Goal: Information Seeking & Learning: Compare options

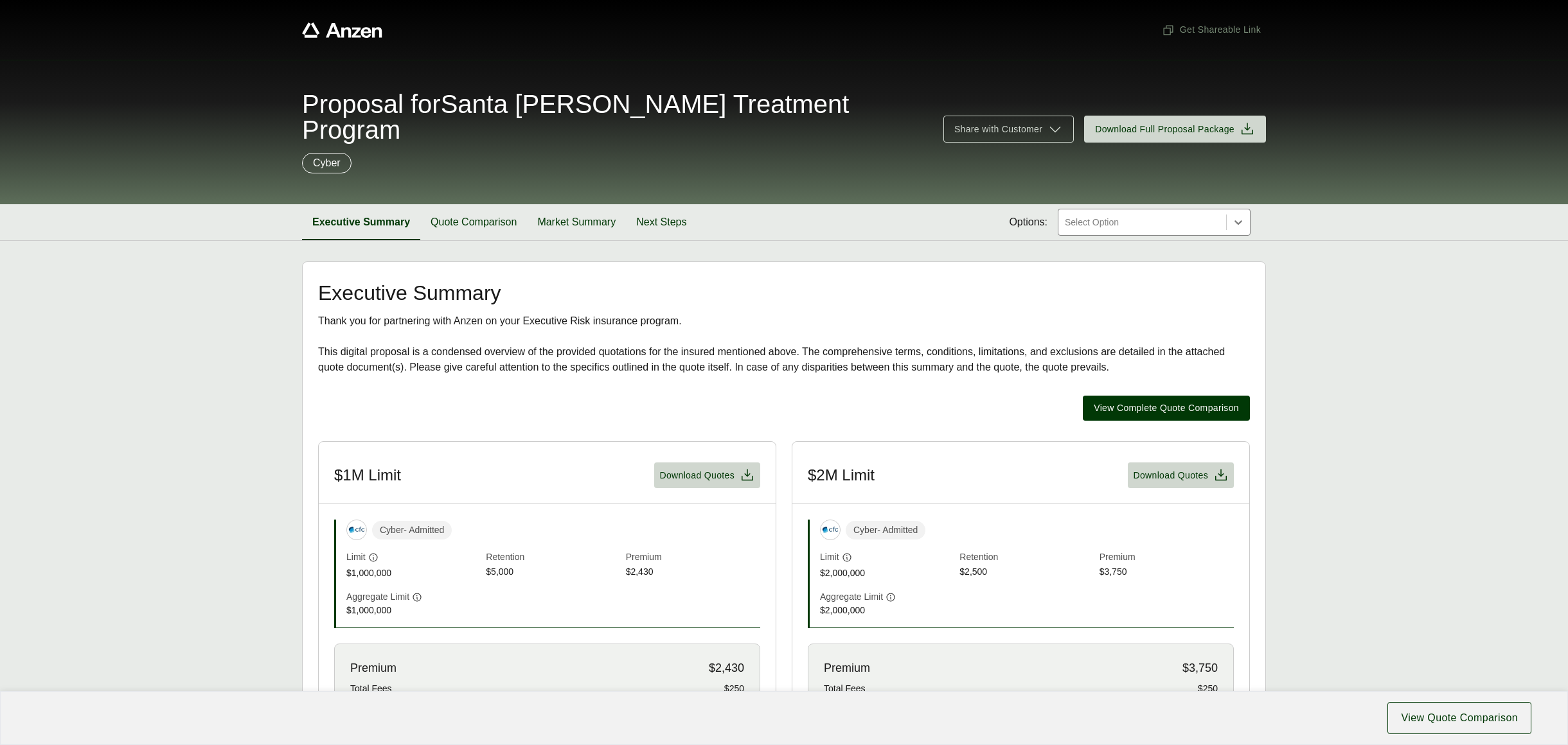
click at [456, 215] on section "Executive Summary Quote Comparison Market Summary Next Steps Options: Select Op…" at bounding box center [784, 223] width 1568 height 37
click at [460, 207] on button "Quote Comparison" at bounding box center [473, 222] width 107 height 36
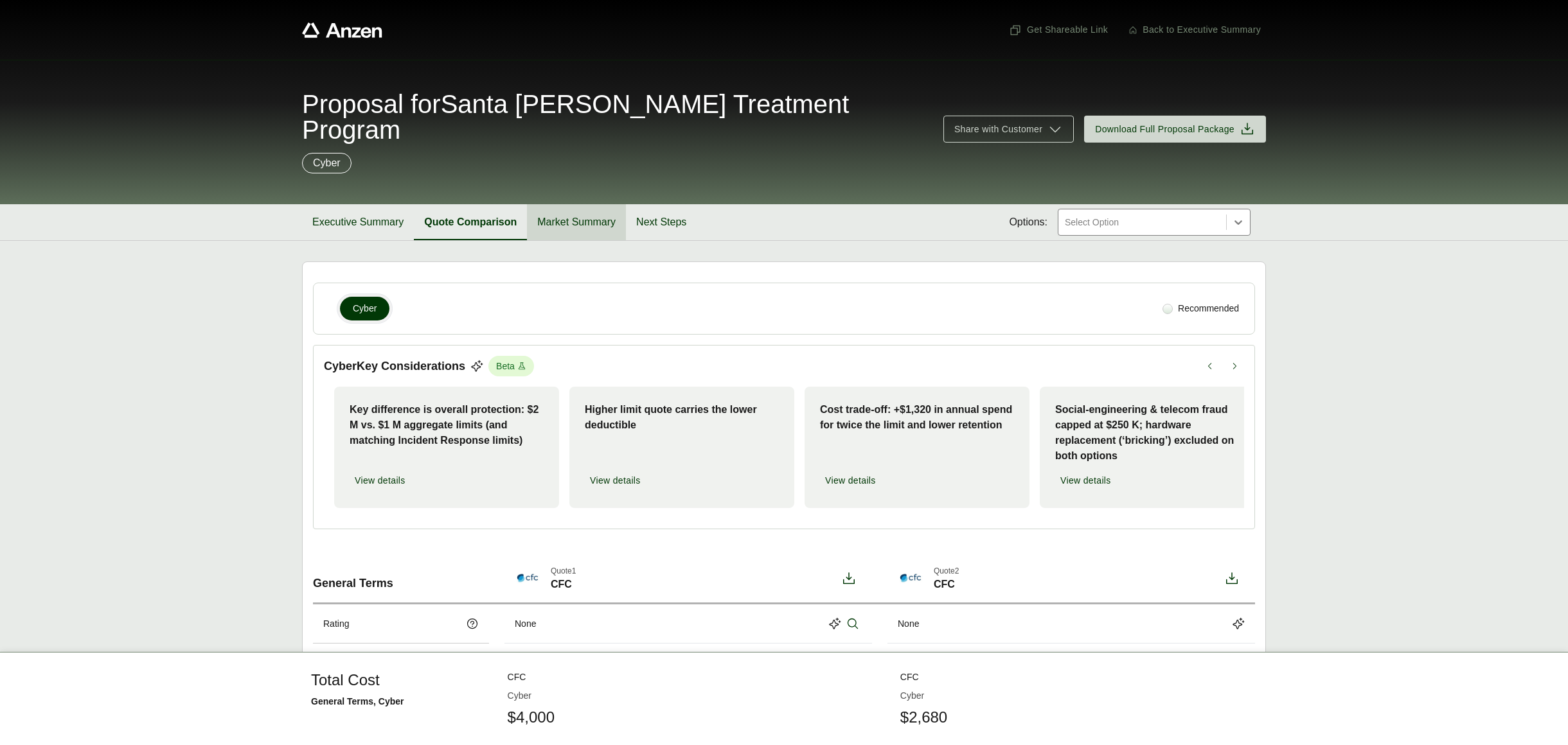
click at [596, 206] on button "Market Summary" at bounding box center [576, 222] width 99 height 36
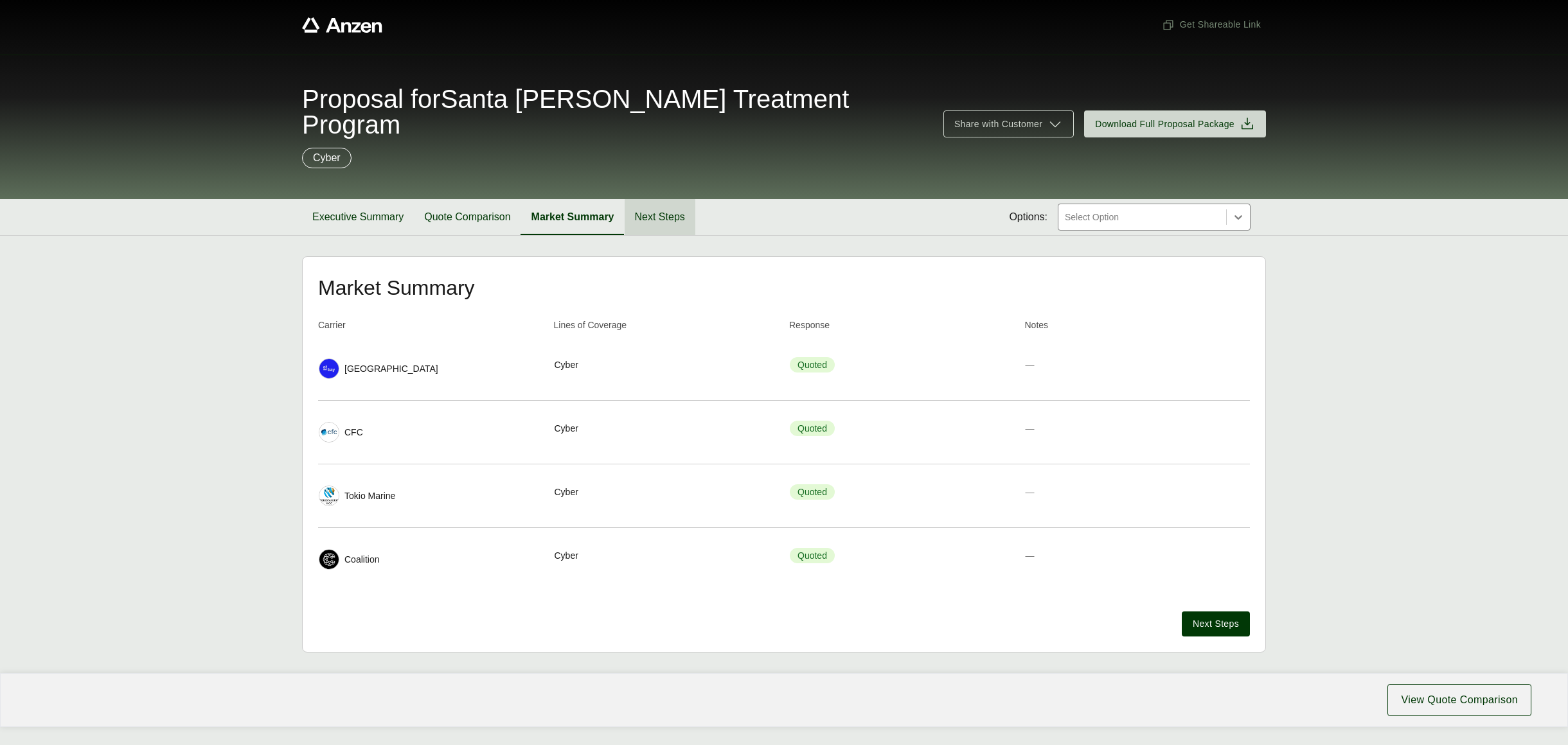
scroll to position [11, 0]
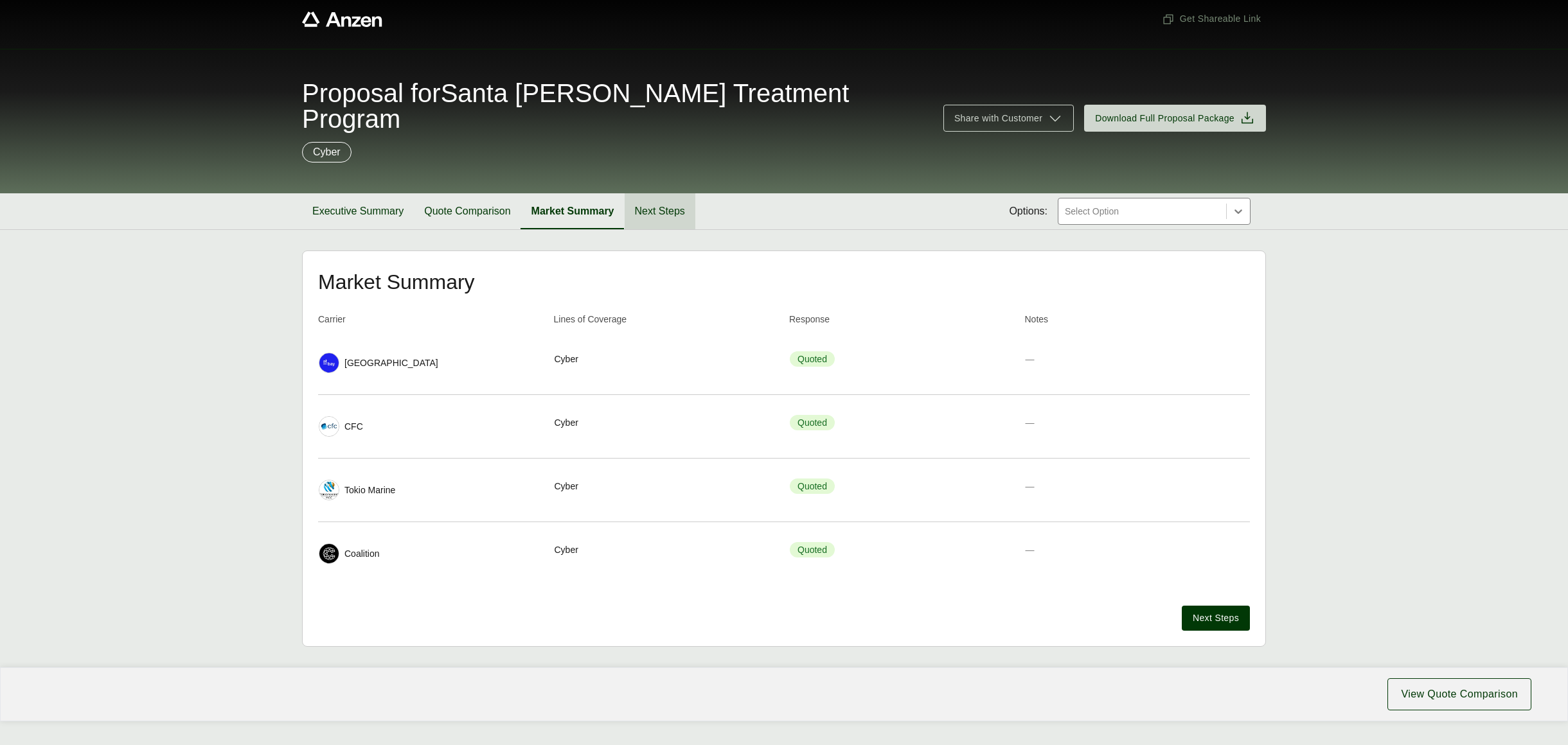
click at [666, 199] on button "Next Steps" at bounding box center [659, 211] width 70 height 36
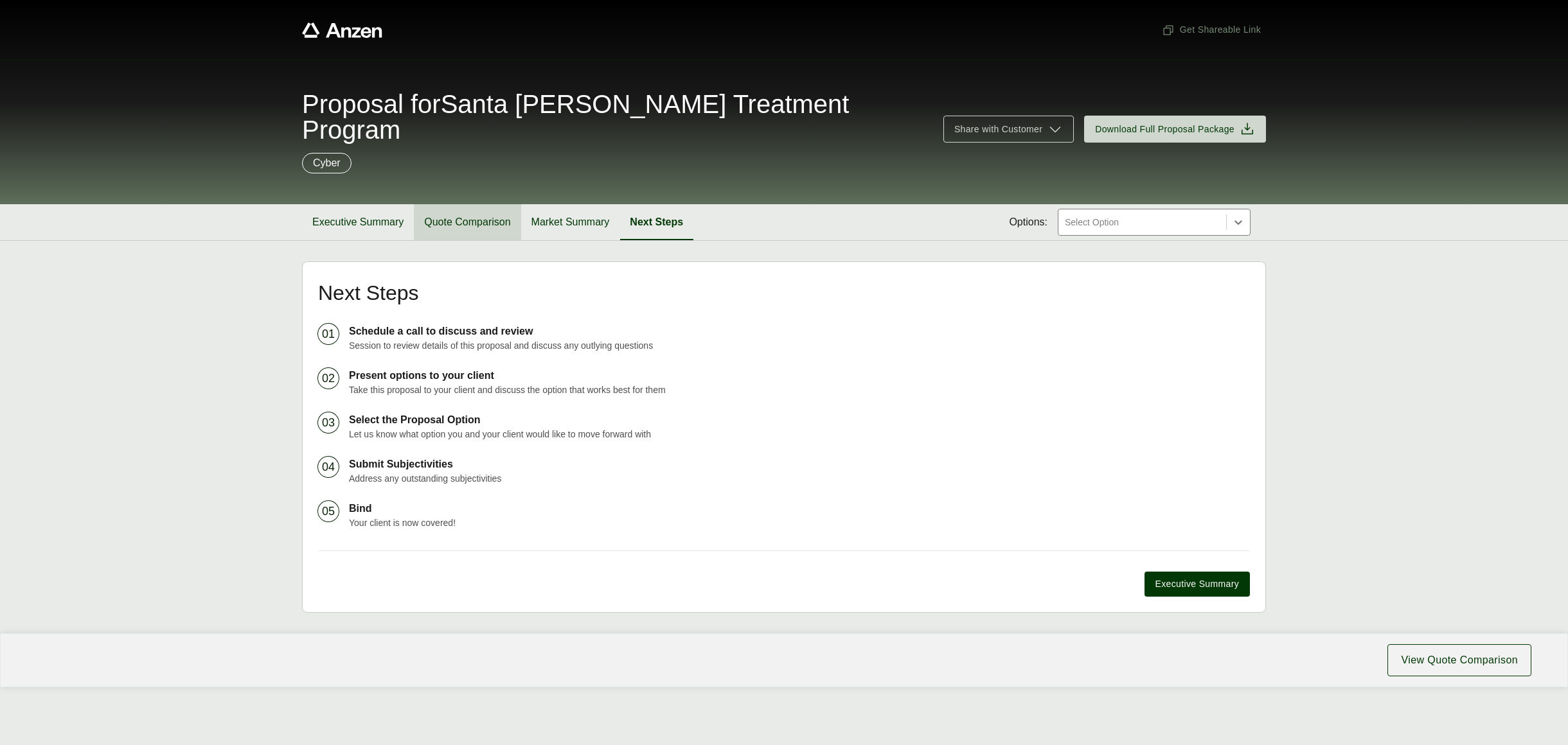
click at [475, 204] on button "Quote Comparison" at bounding box center [467, 222] width 107 height 36
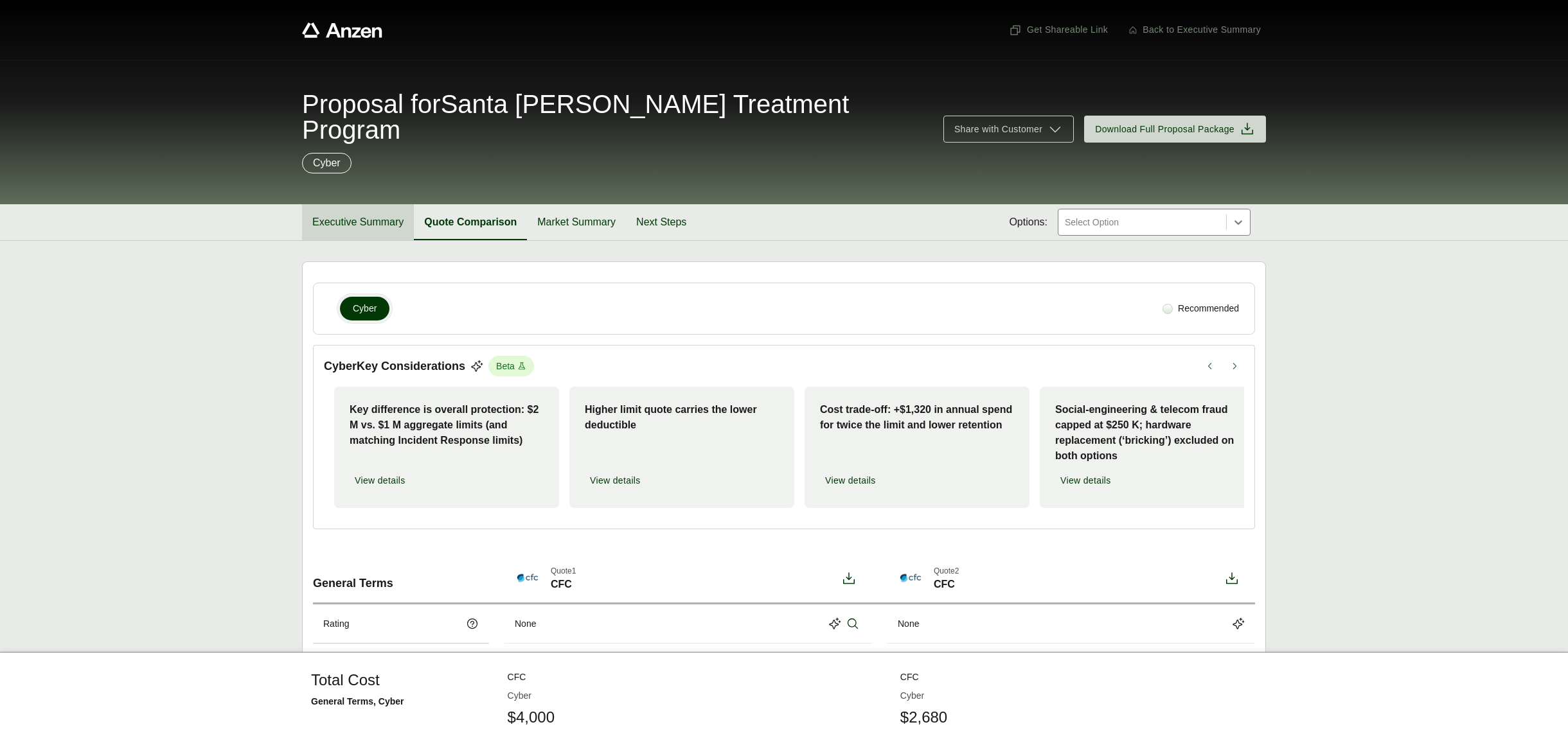
click at [399, 204] on button "Executive Summary" at bounding box center [358, 222] width 112 height 36
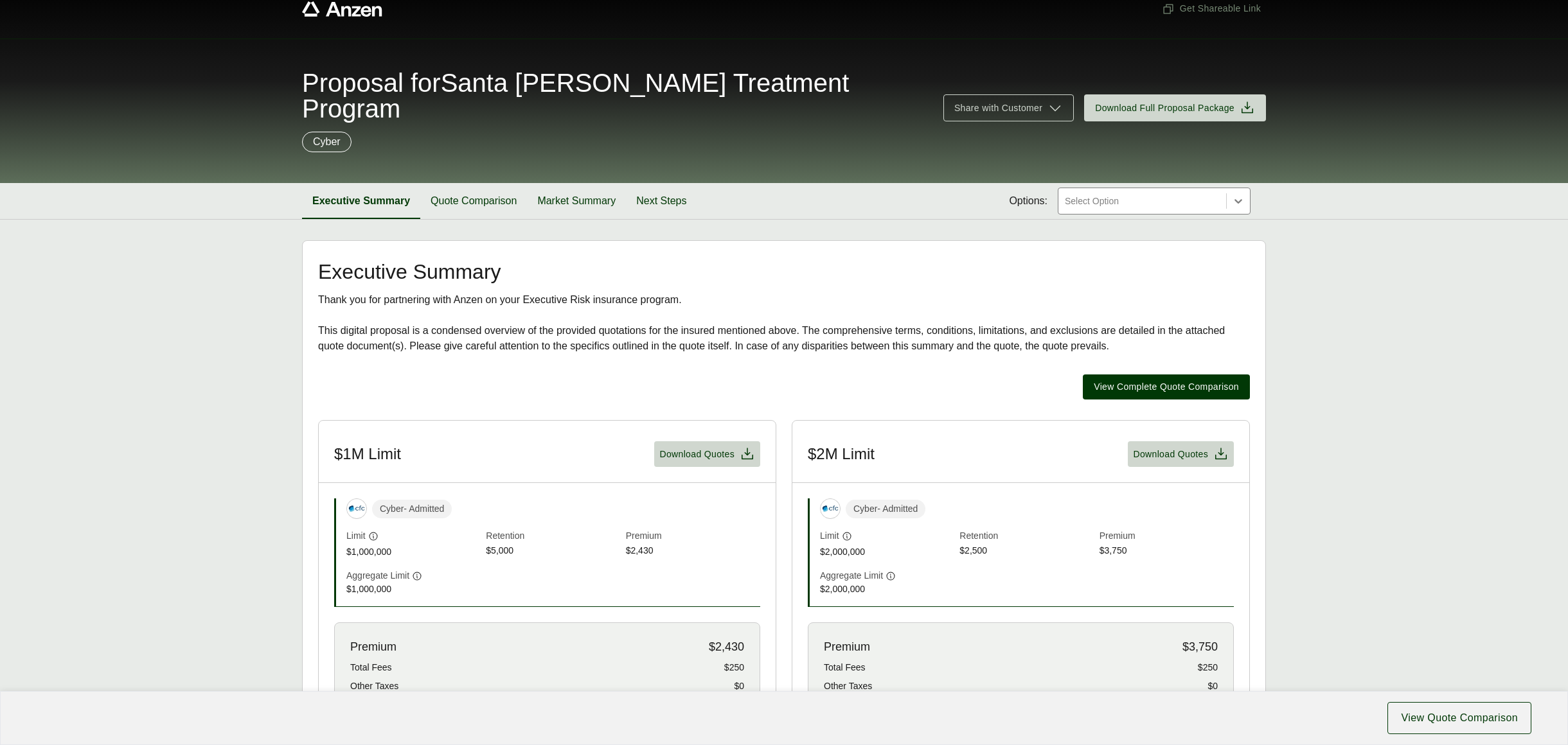
scroll to position [33, 0]
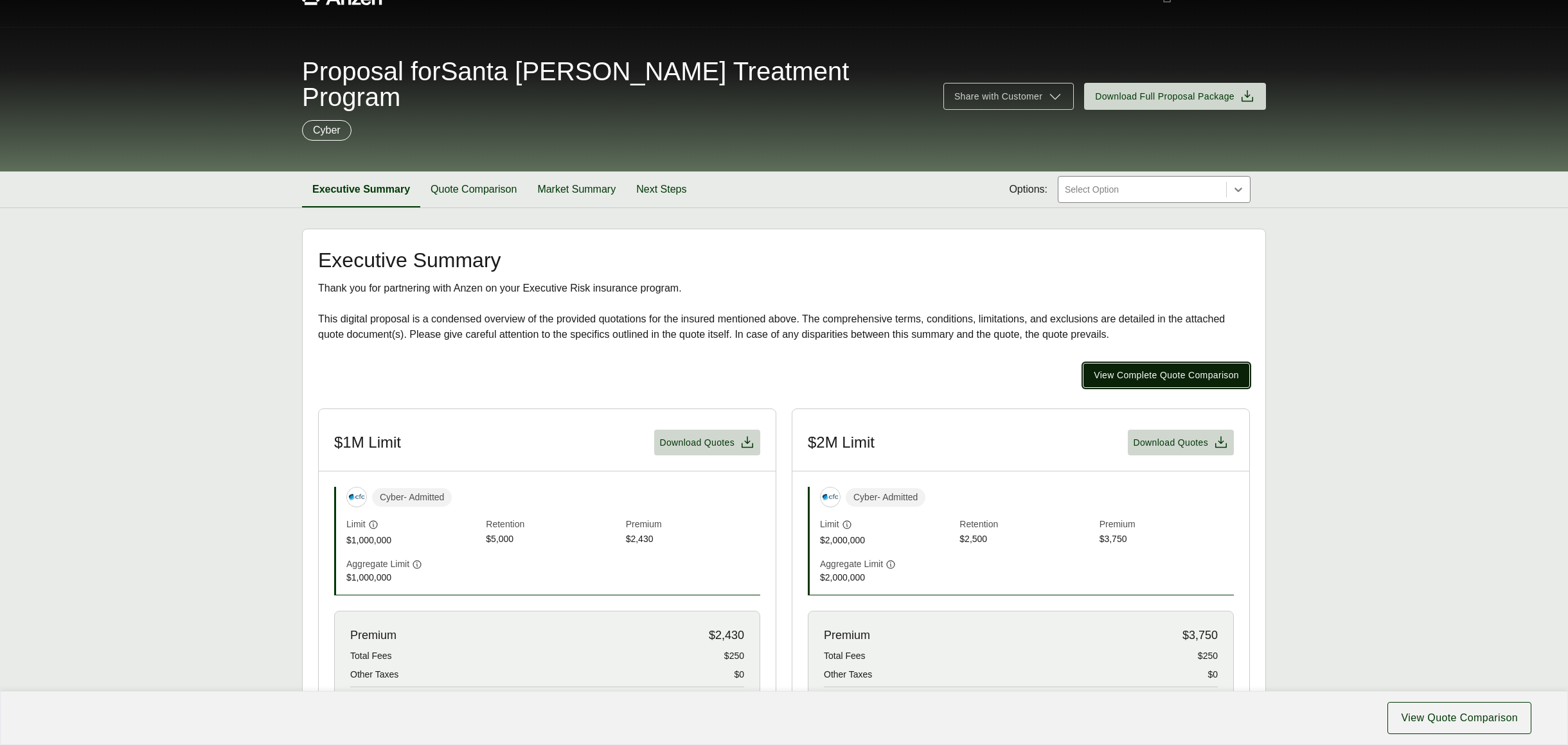
click at [1127, 363] on button "View Complete Quote Comparison" at bounding box center [1166, 375] width 167 height 25
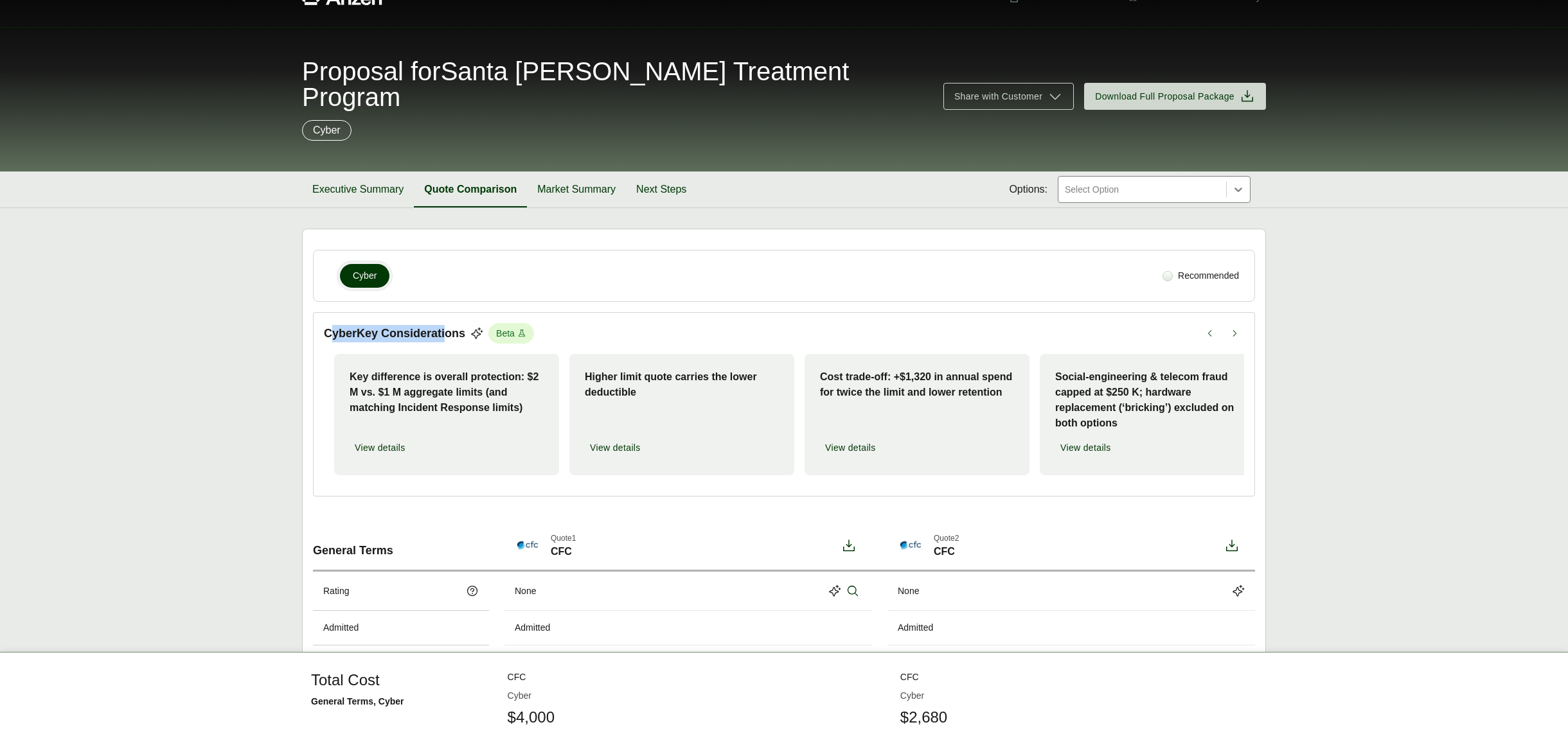
drag, startPoint x: 331, startPoint y: 306, endPoint x: 448, endPoint y: 303, distance: 117.0
click at [448, 325] on p "Cyber Key Considerations" at bounding box center [394, 333] width 141 height 17
click at [447, 325] on p "Cyber Key Considerations" at bounding box center [394, 333] width 141 height 17
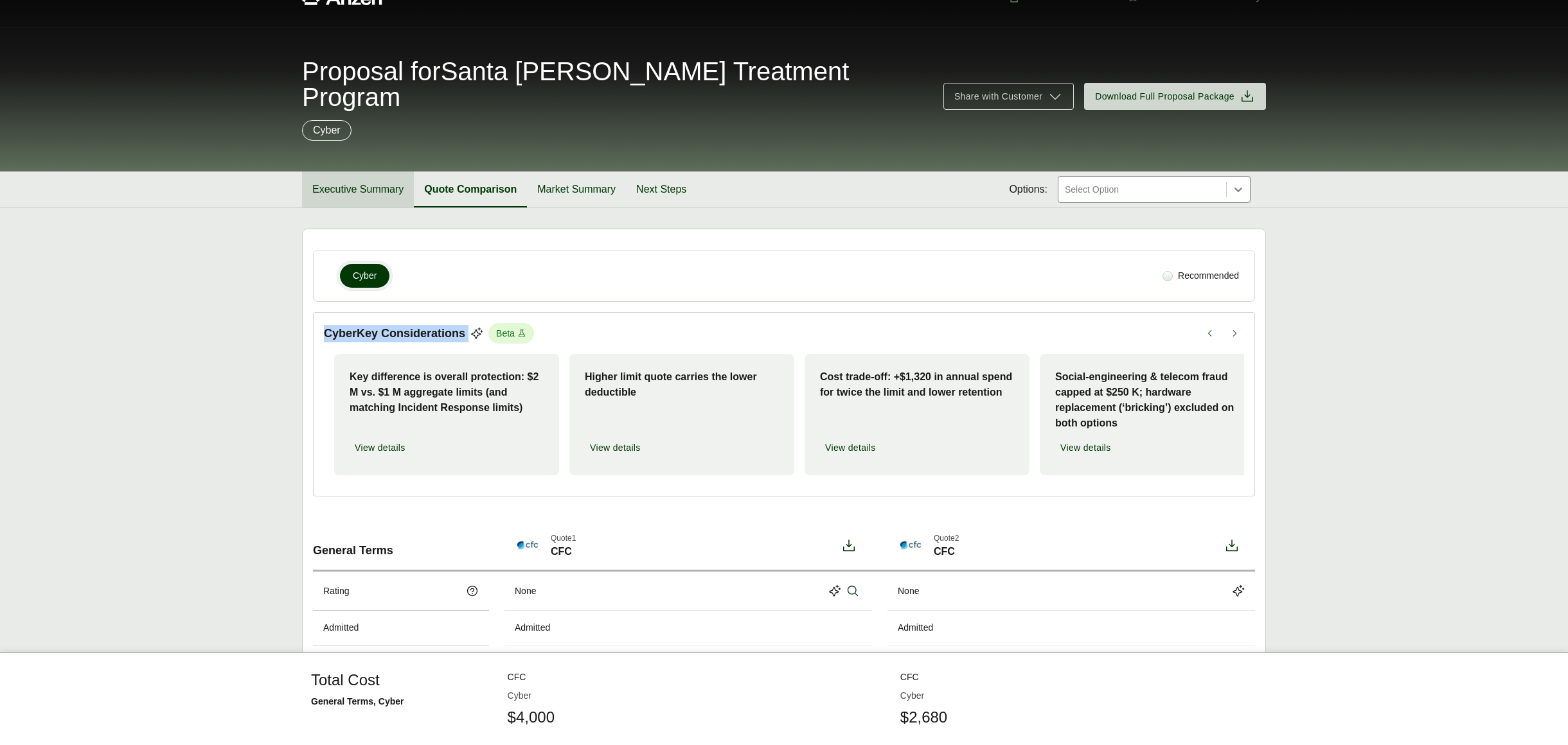
click at [335, 171] on button "Executive Summary" at bounding box center [358, 189] width 112 height 36
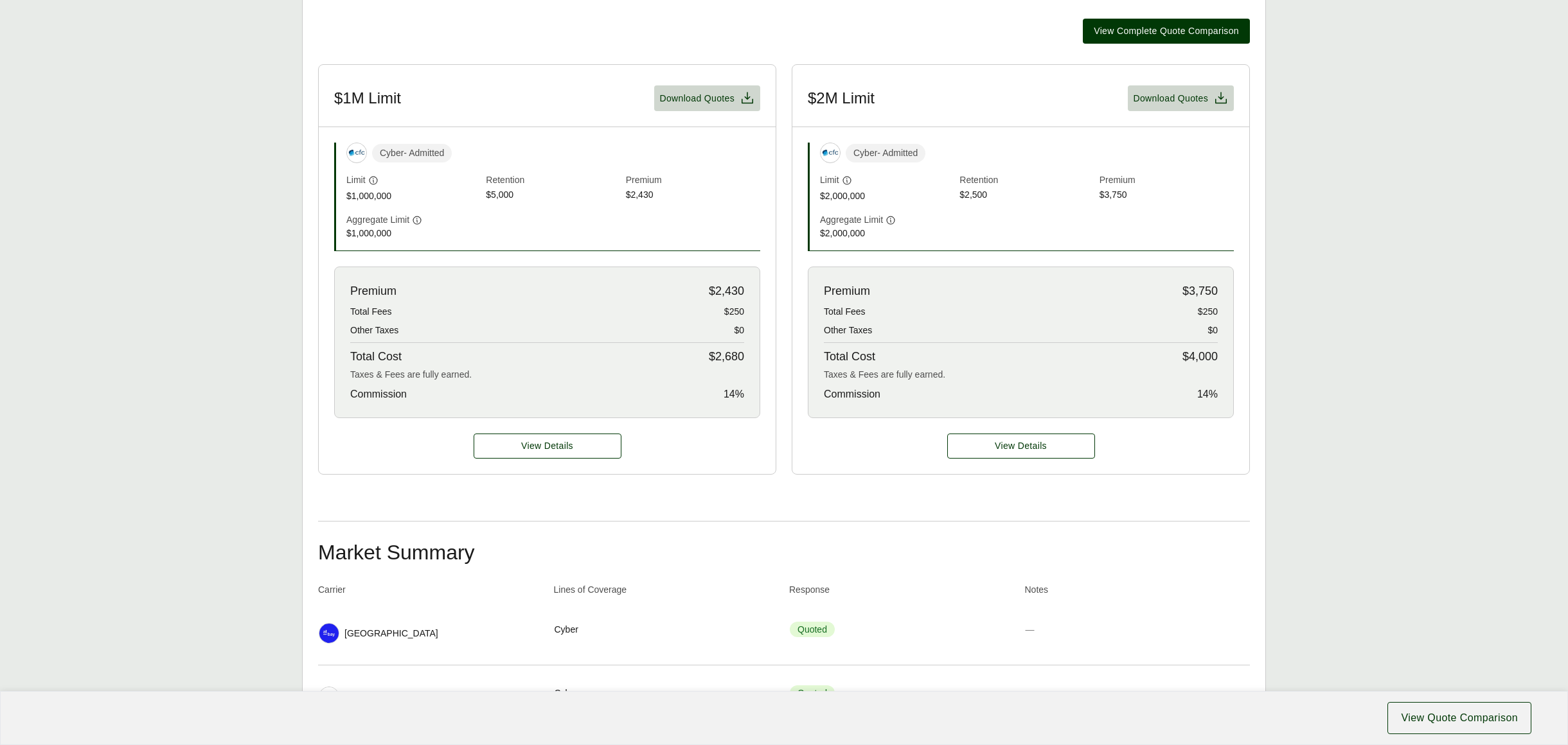
scroll to position [378, 0]
click at [562, 438] on span "View Details" at bounding box center [547, 445] width 52 height 14
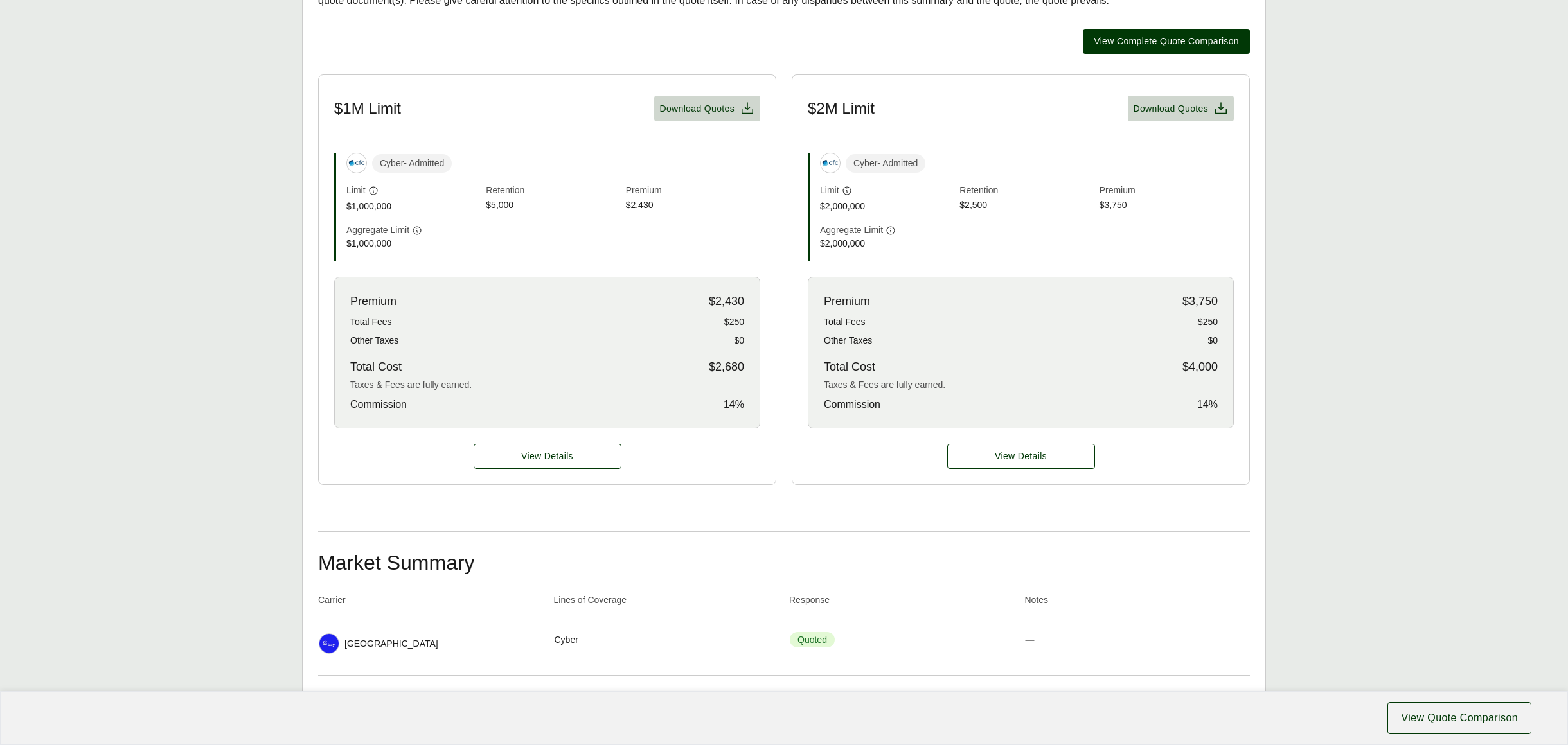
scroll to position [378, 0]
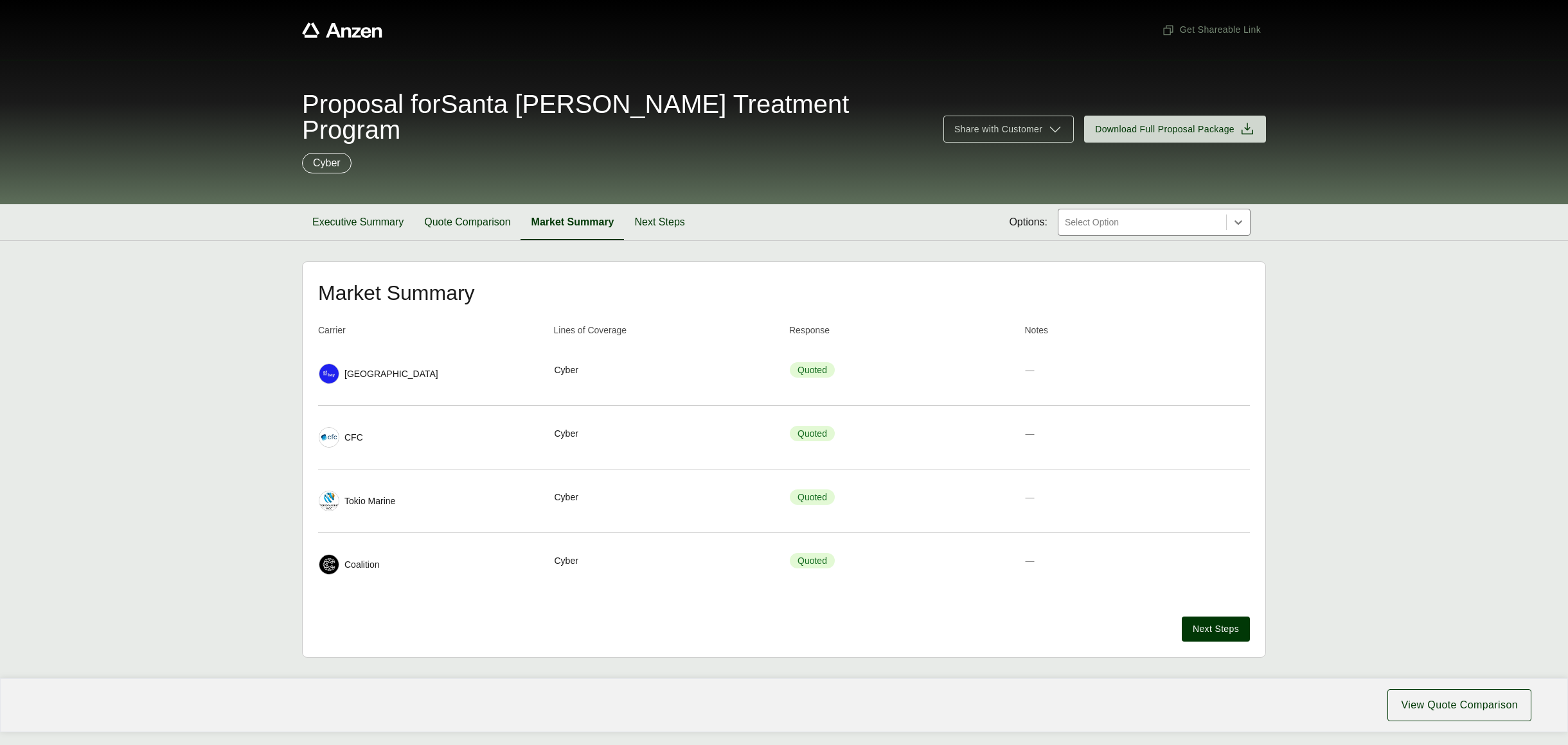
scroll to position [11, 0]
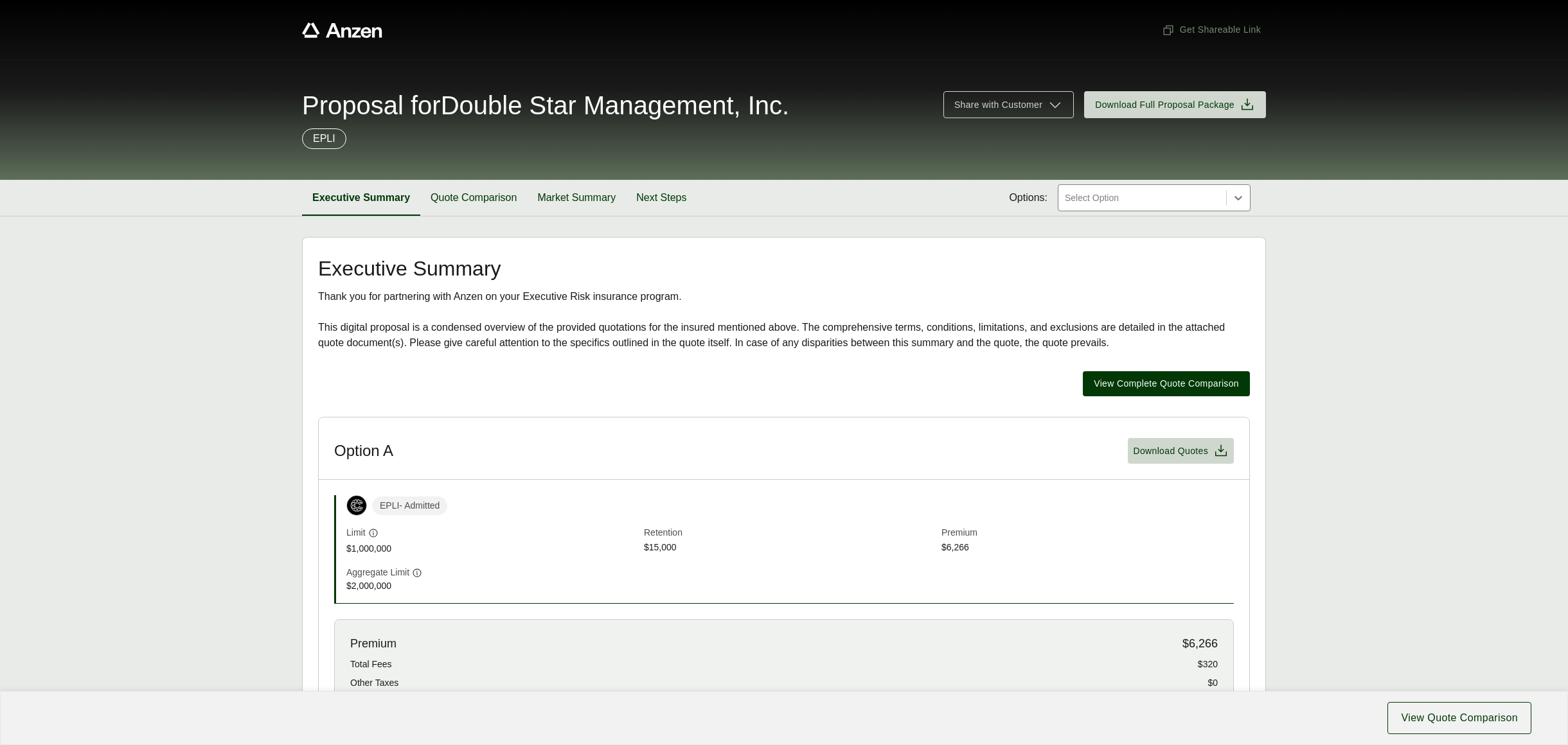
scroll to position [473, 0]
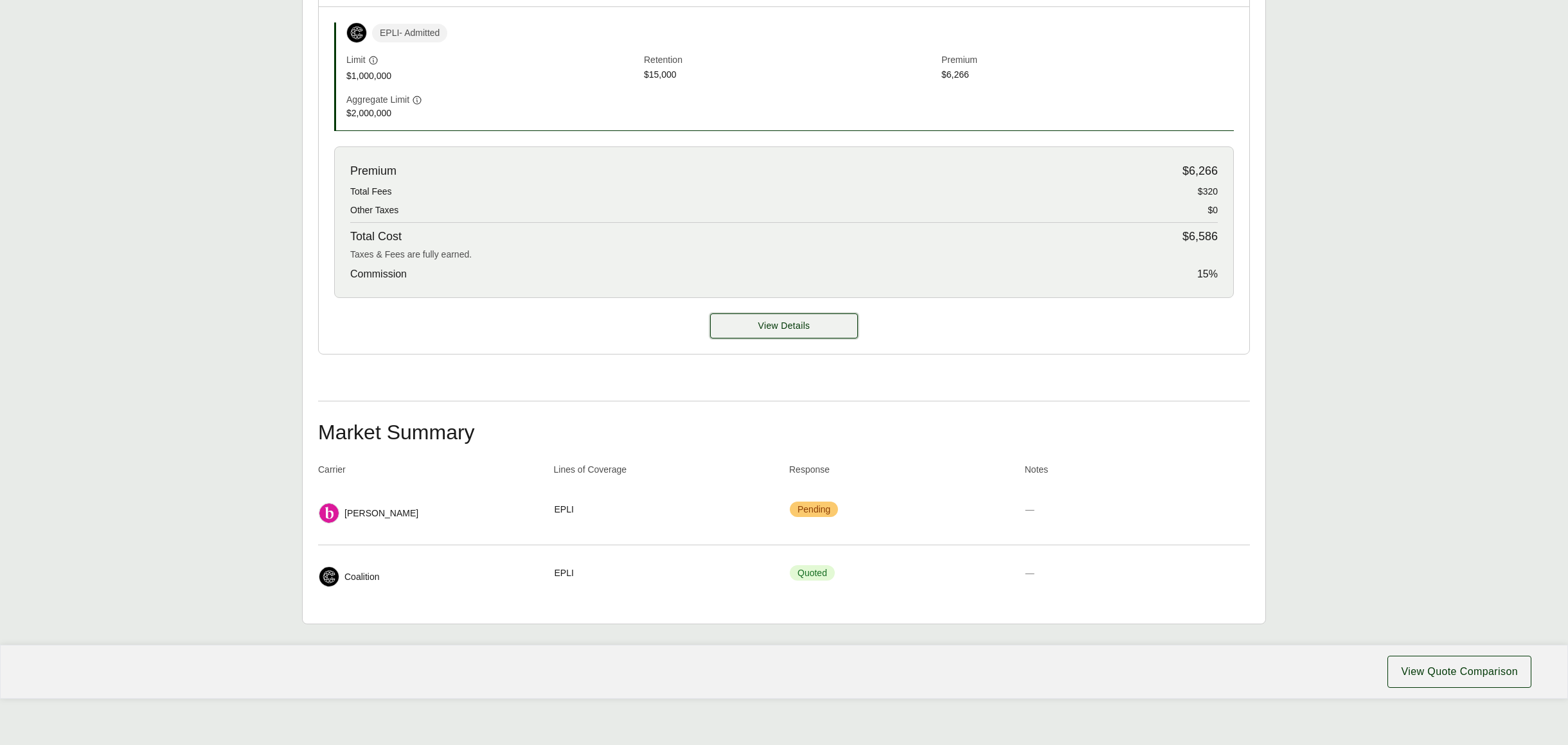
click at [754, 331] on button "View Details" at bounding box center [784, 326] width 148 height 25
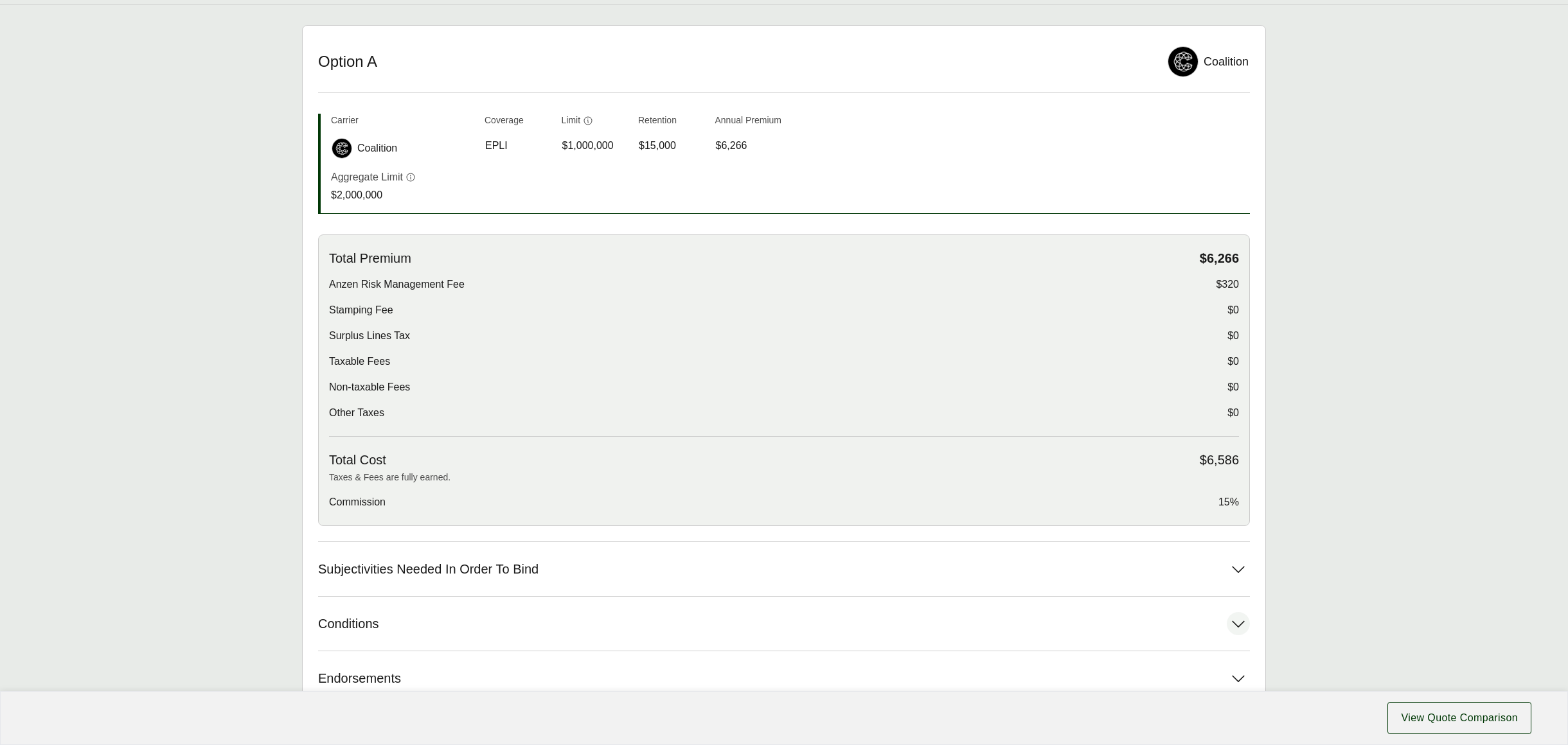
scroll to position [352, 0]
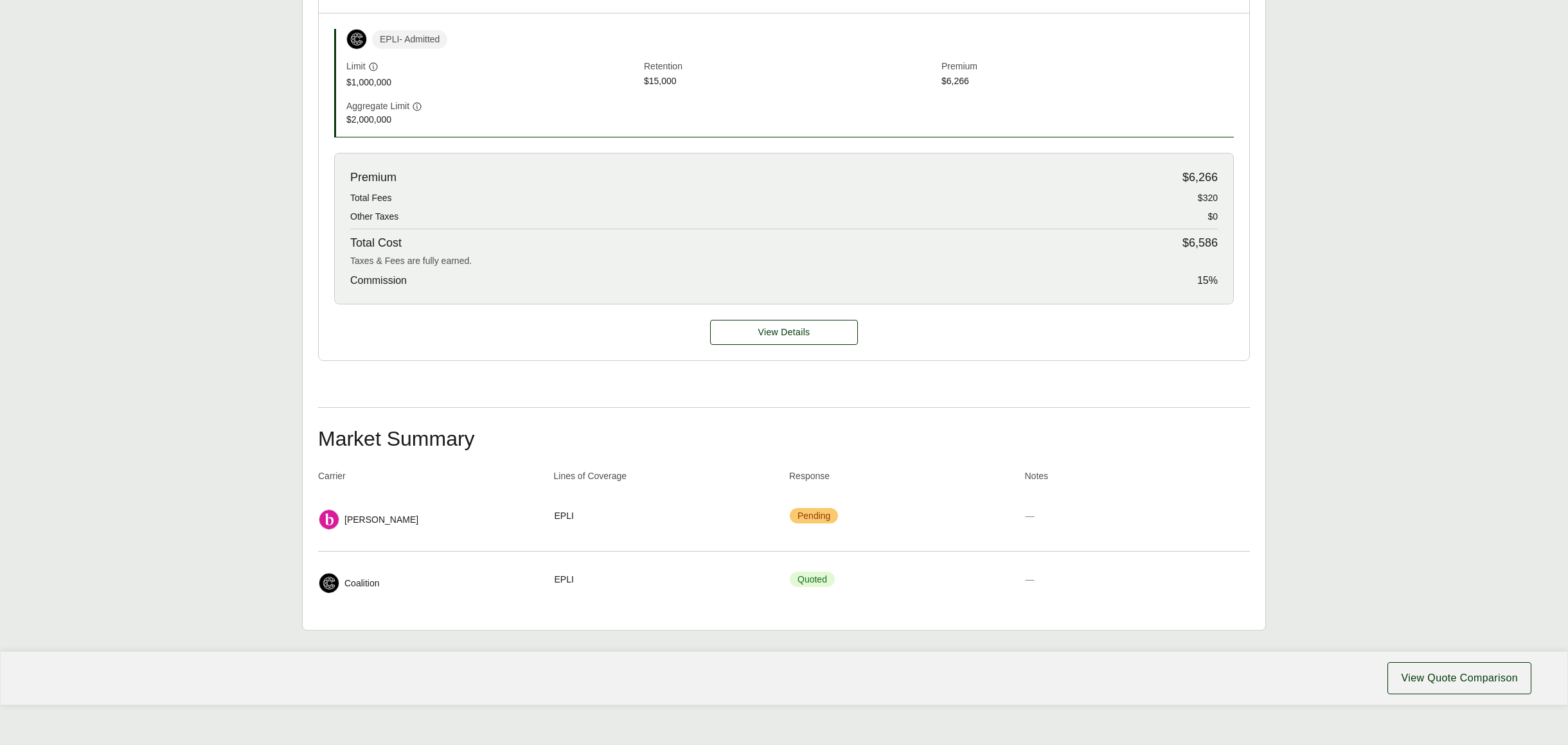
scroll to position [473, 0]
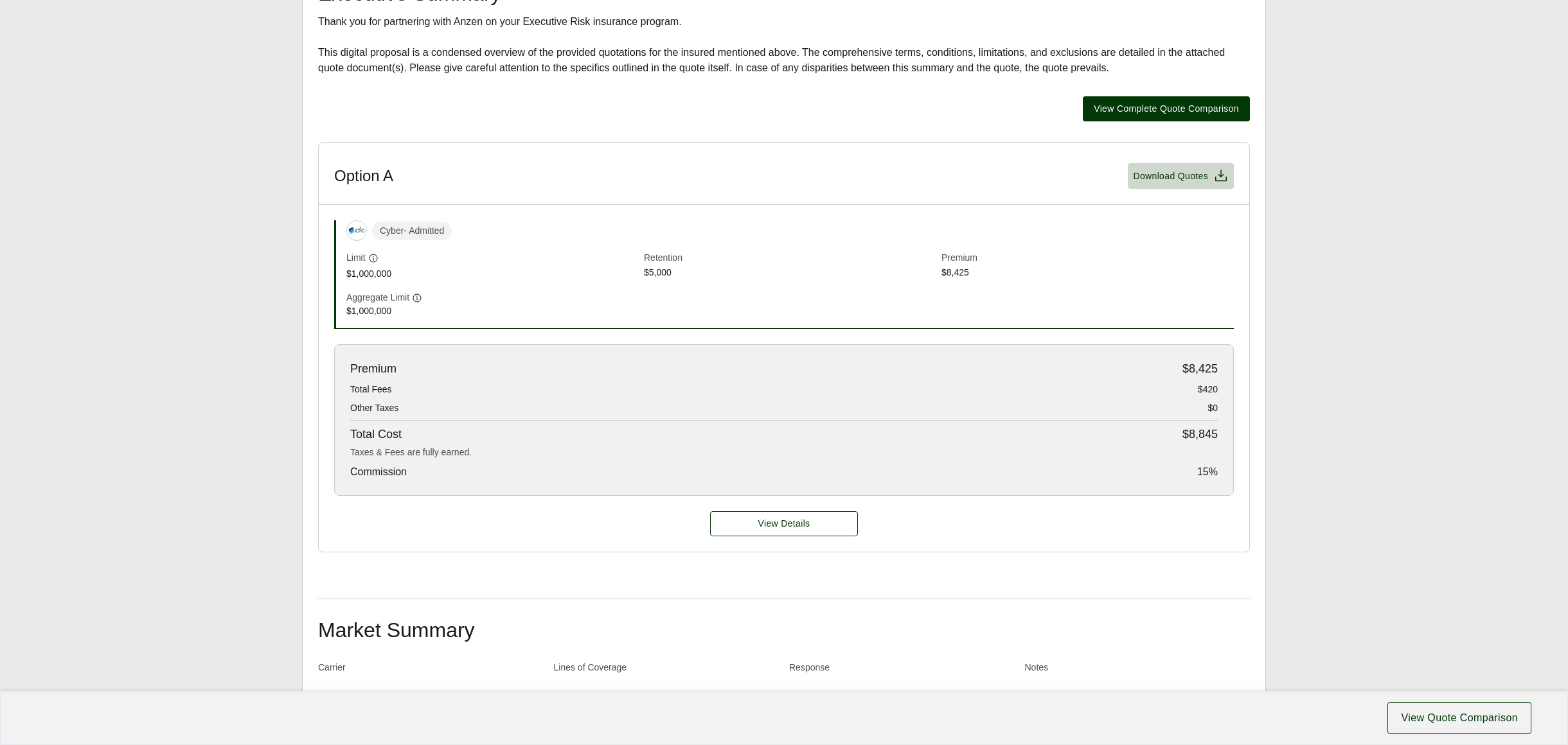
scroll to position [288, 0]
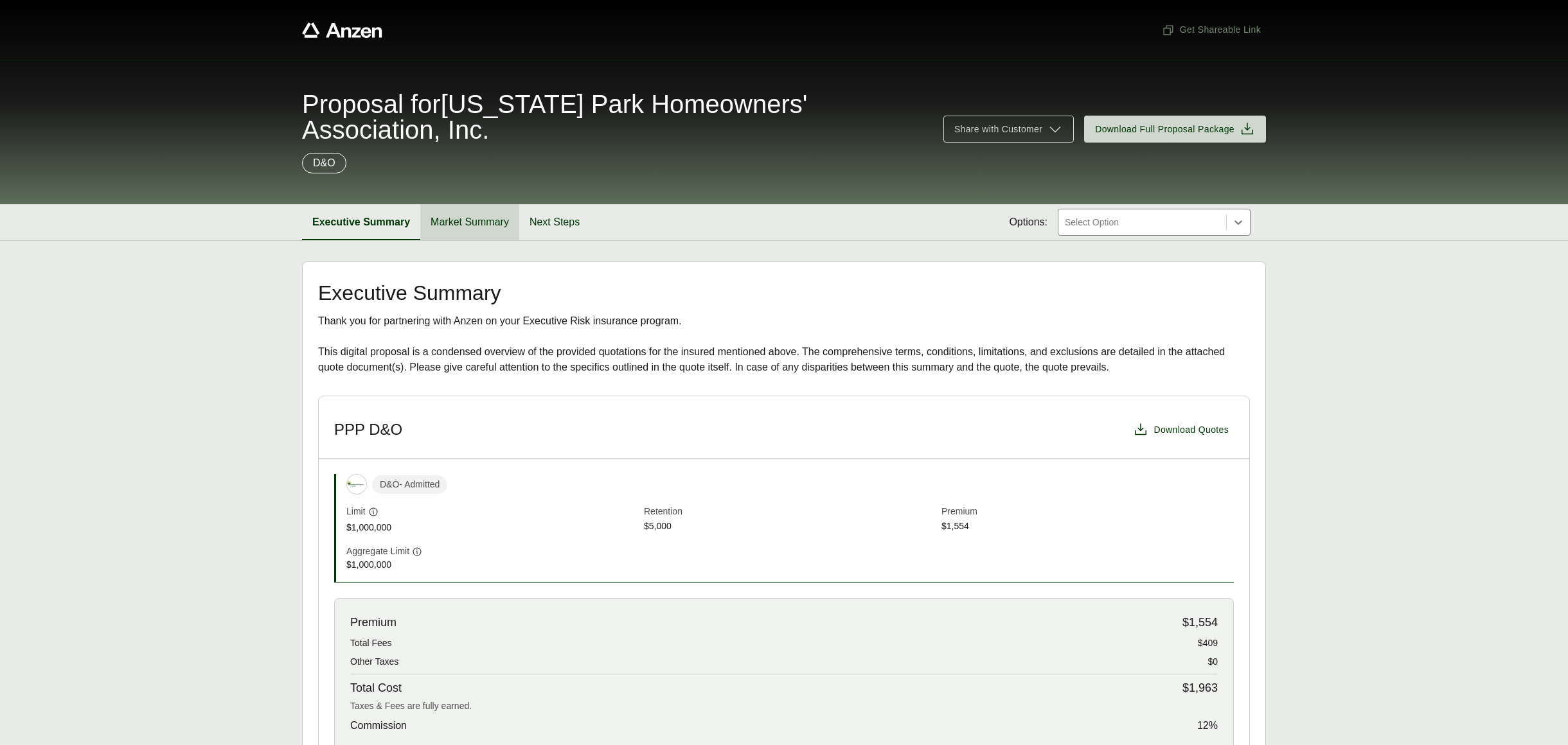
click at [483, 221] on button "Market Summary" at bounding box center [469, 222] width 99 height 36
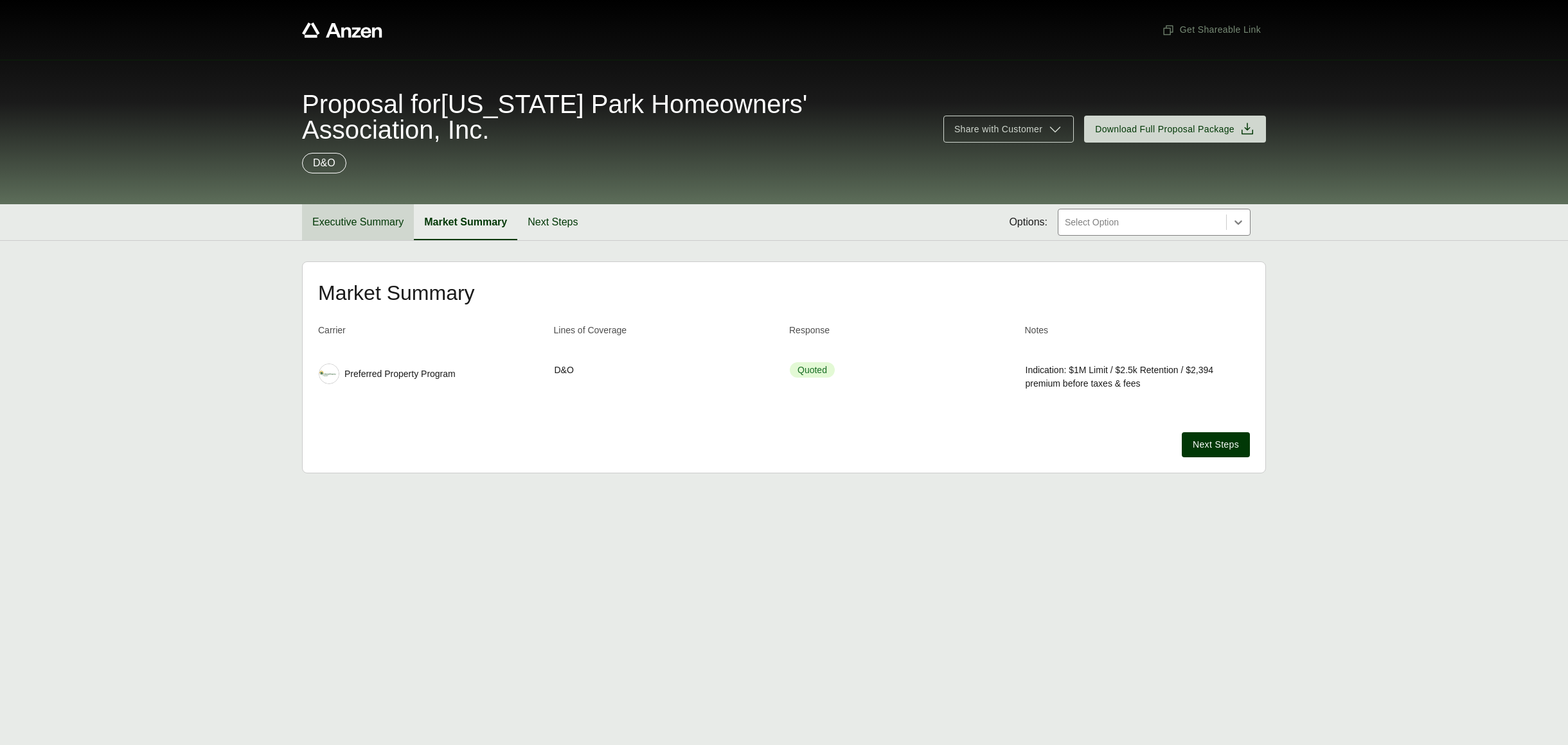
click at [360, 226] on button "Executive Summary" at bounding box center [358, 222] width 112 height 36
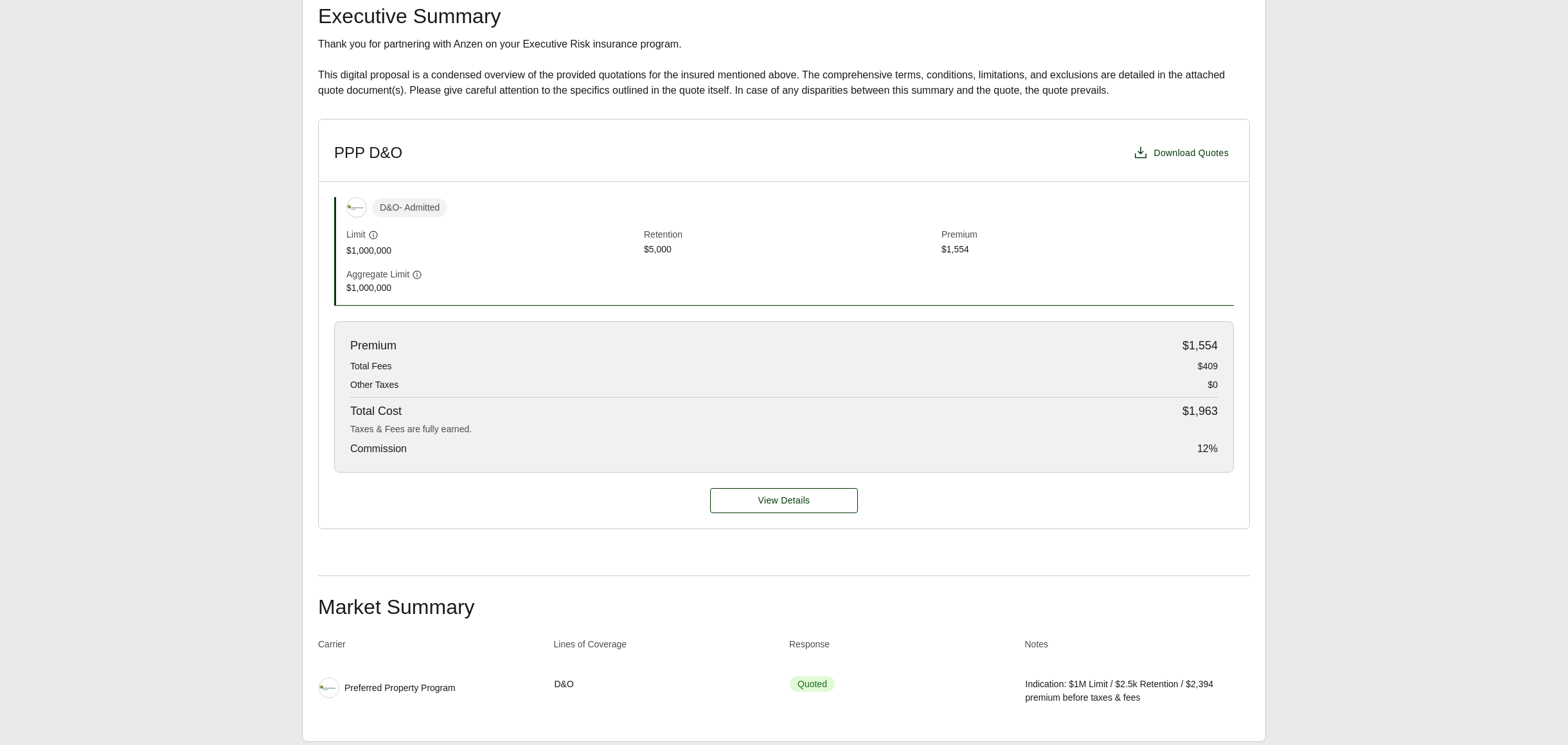
scroll to position [322, 0]
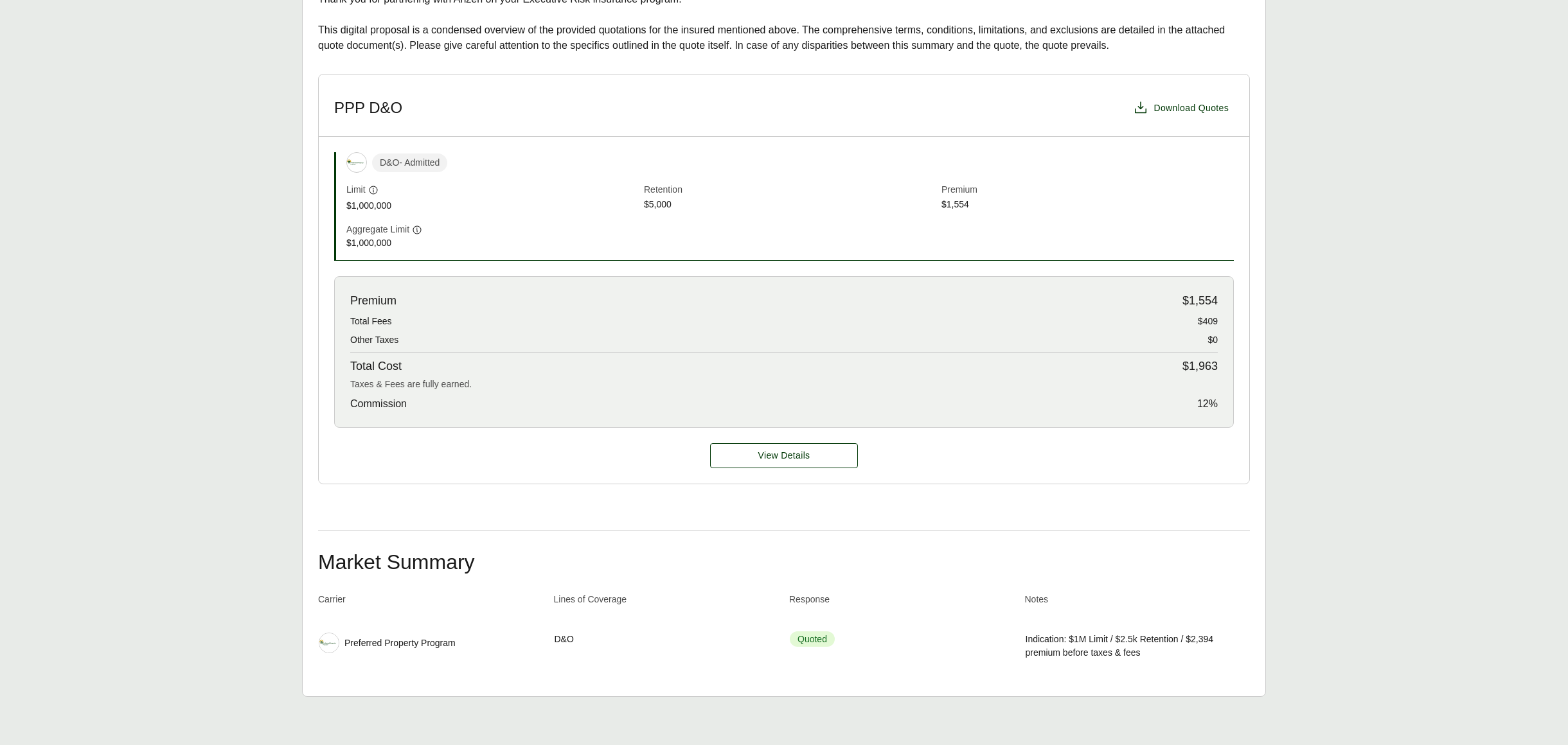
click at [780, 443] on link "View Details" at bounding box center [784, 455] width 148 height 25
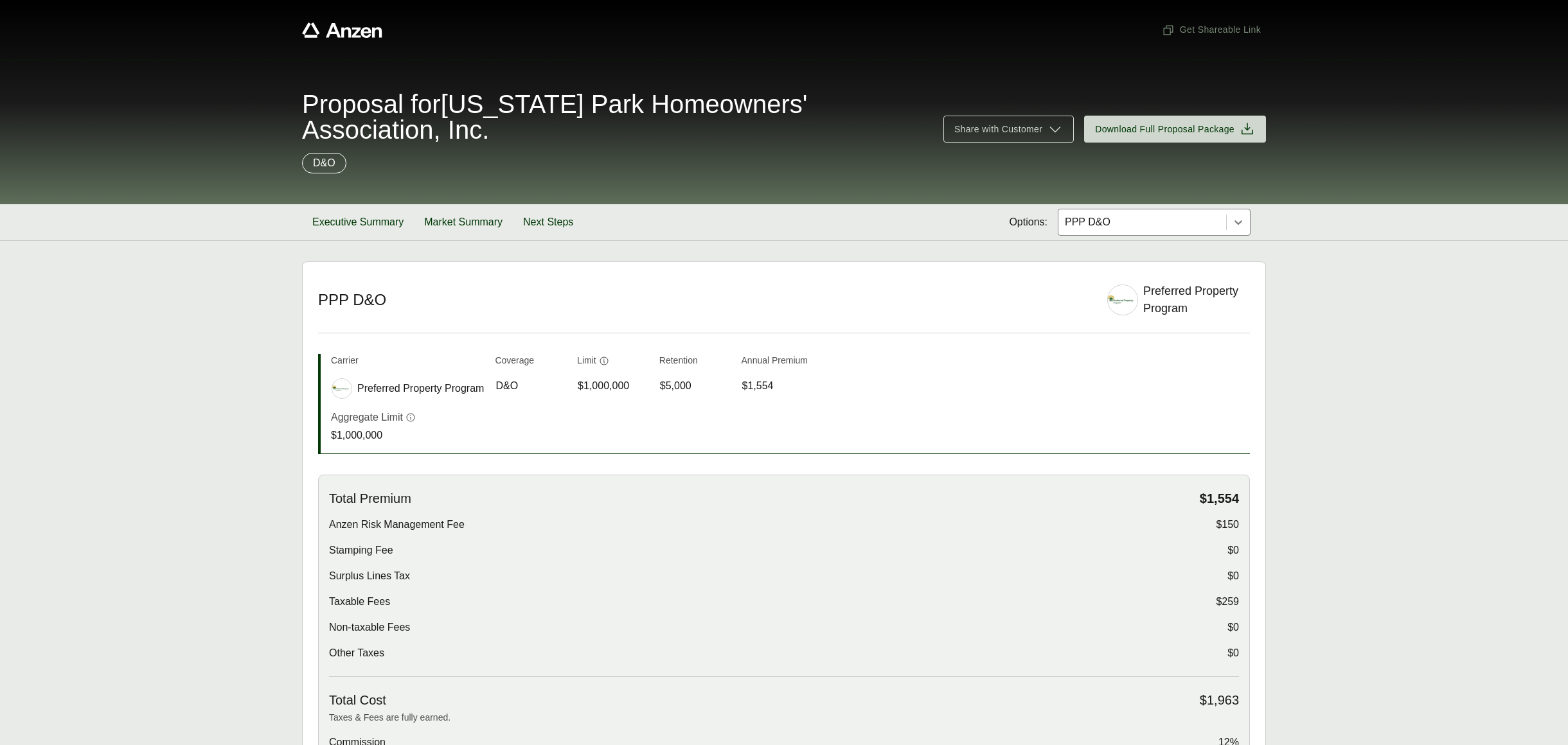
click at [779, 450] on div "Carrier Coverage Limit Retention Annual Premium Carrier Preferred Property Prog…" at bounding box center [784, 404] width 932 height 100
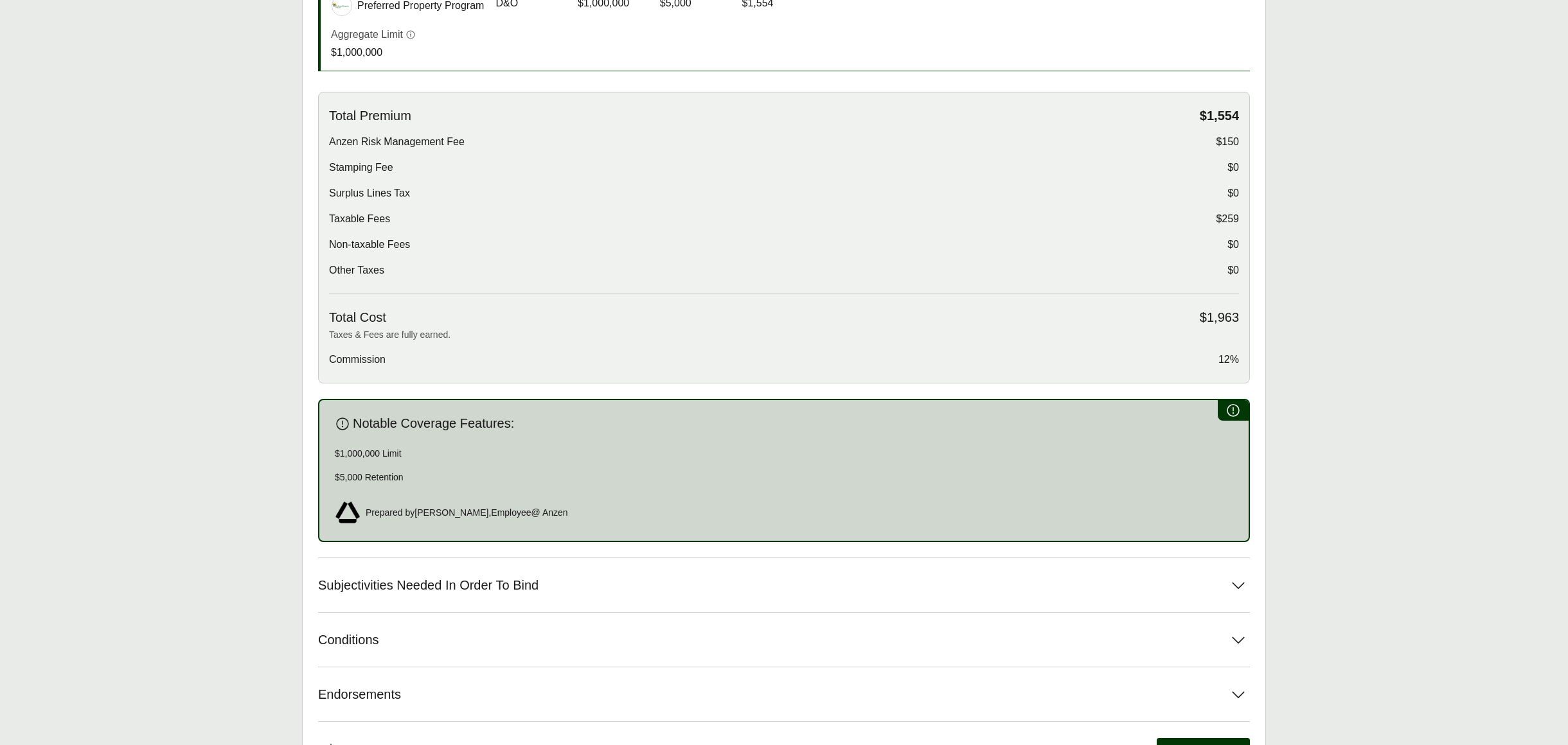
scroll to position [465, 0]
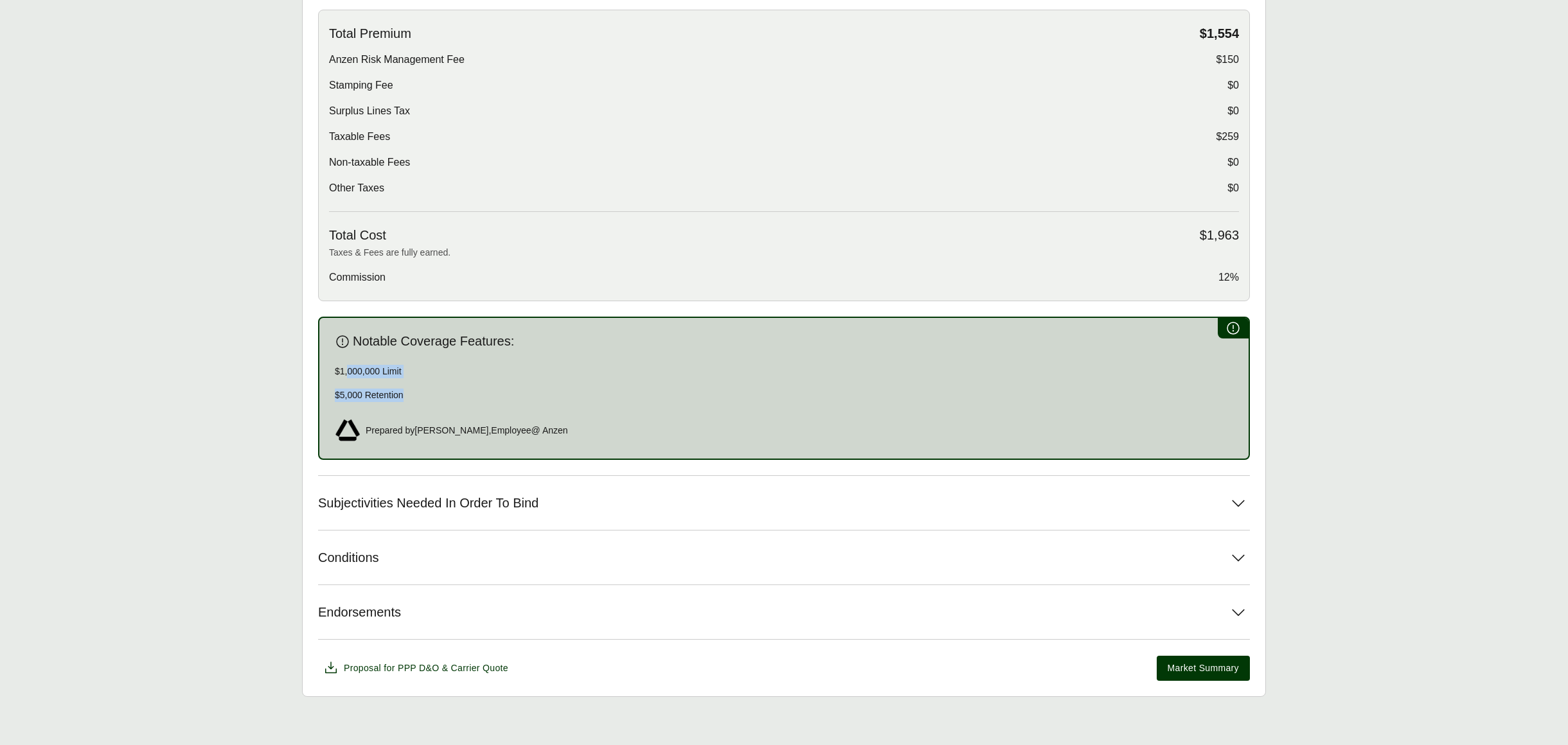
drag, startPoint x: 349, startPoint y: 365, endPoint x: 423, endPoint y: 395, distance: 79.8
click at [423, 395] on div "$1,000,000 Limit $5,000 Retention" at bounding box center [784, 383] width 898 height 38
click at [424, 395] on p "$5,000 Retention" at bounding box center [784, 395] width 898 height 14
drag, startPoint x: 367, startPoint y: 426, endPoint x: 562, endPoint y: 419, distance: 195.1
click at [562, 419] on div "Prepared by Katie Dunn , Employee @ Anzen" at bounding box center [784, 430] width 898 height 26
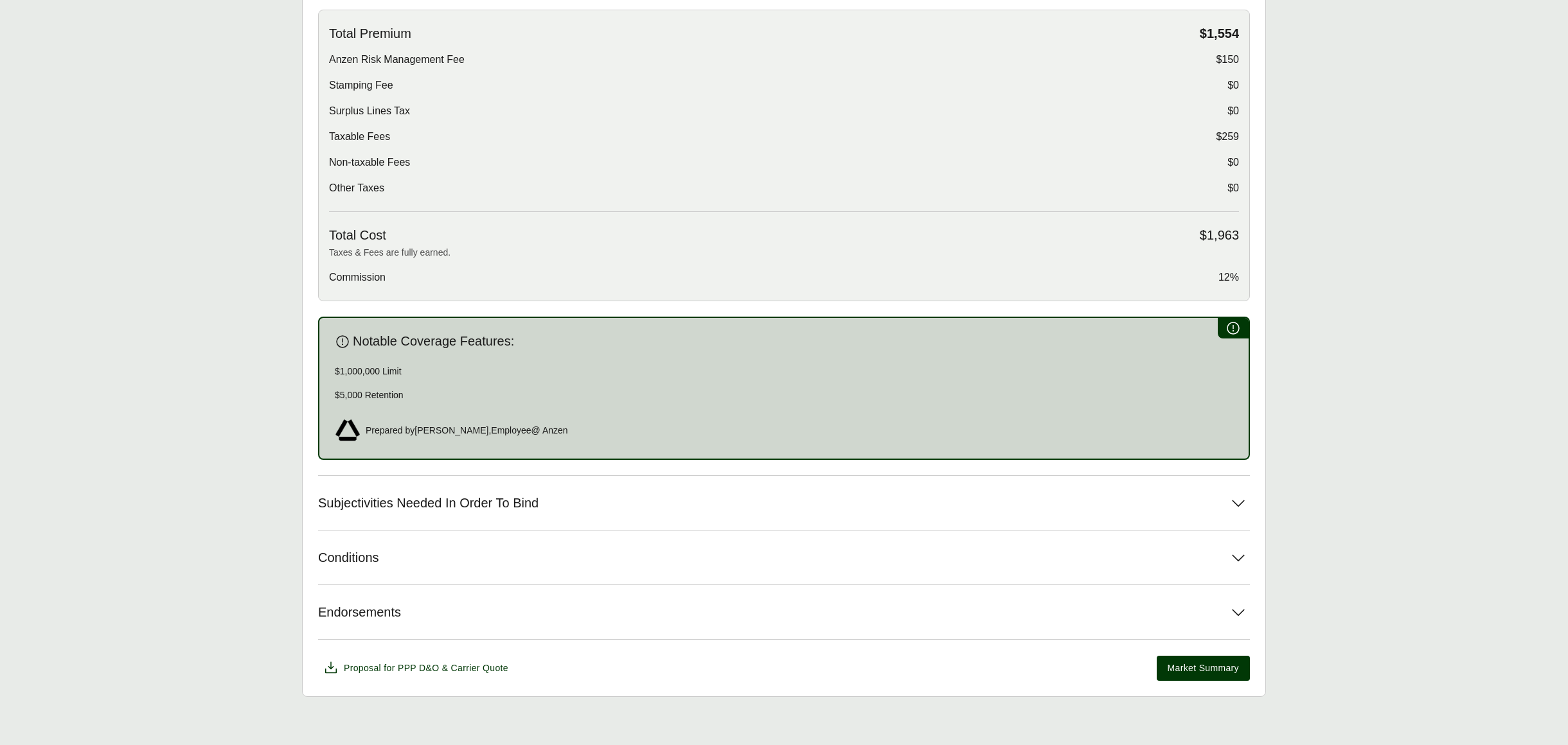
click at [562, 421] on div "Prepared by Katie Dunn , Employee @ Anzen" at bounding box center [784, 430] width 898 height 26
click at [409, 394] on p "$5,000 Retention" at bounding box center [784, 395] width 898 height 14
drag, startPoint x: 453, startPoint y: 389, endPoint x: 322, endPoint y: 362, distance: 133.8
click at [322, 362] on div "Notable Coverage Features: $1,000,000 Limit $5,000 Retention Prepared by Katie …" at bounding box center [784, 389] width 932 height 143
drag, startPoint x: 353, startPoint y: 339, endPoint x: 483, endPoint y: 375, distance: 134.9
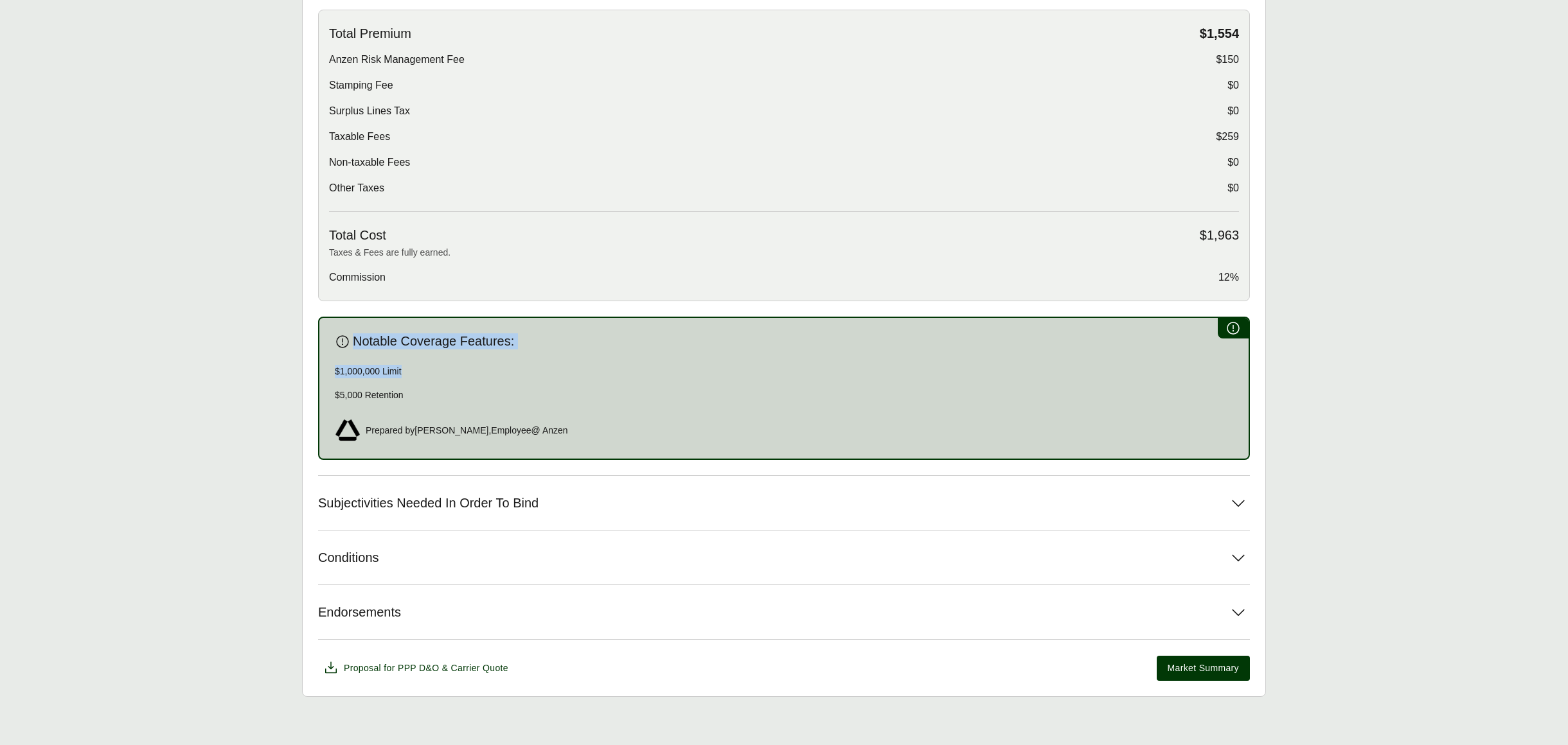
click at [483, 375] on div "Notable Coverage Features: $1,000,000 Limit $5,000 Retention Prepared by Katie …" at bounding box center [784, 389] width 932 height 143
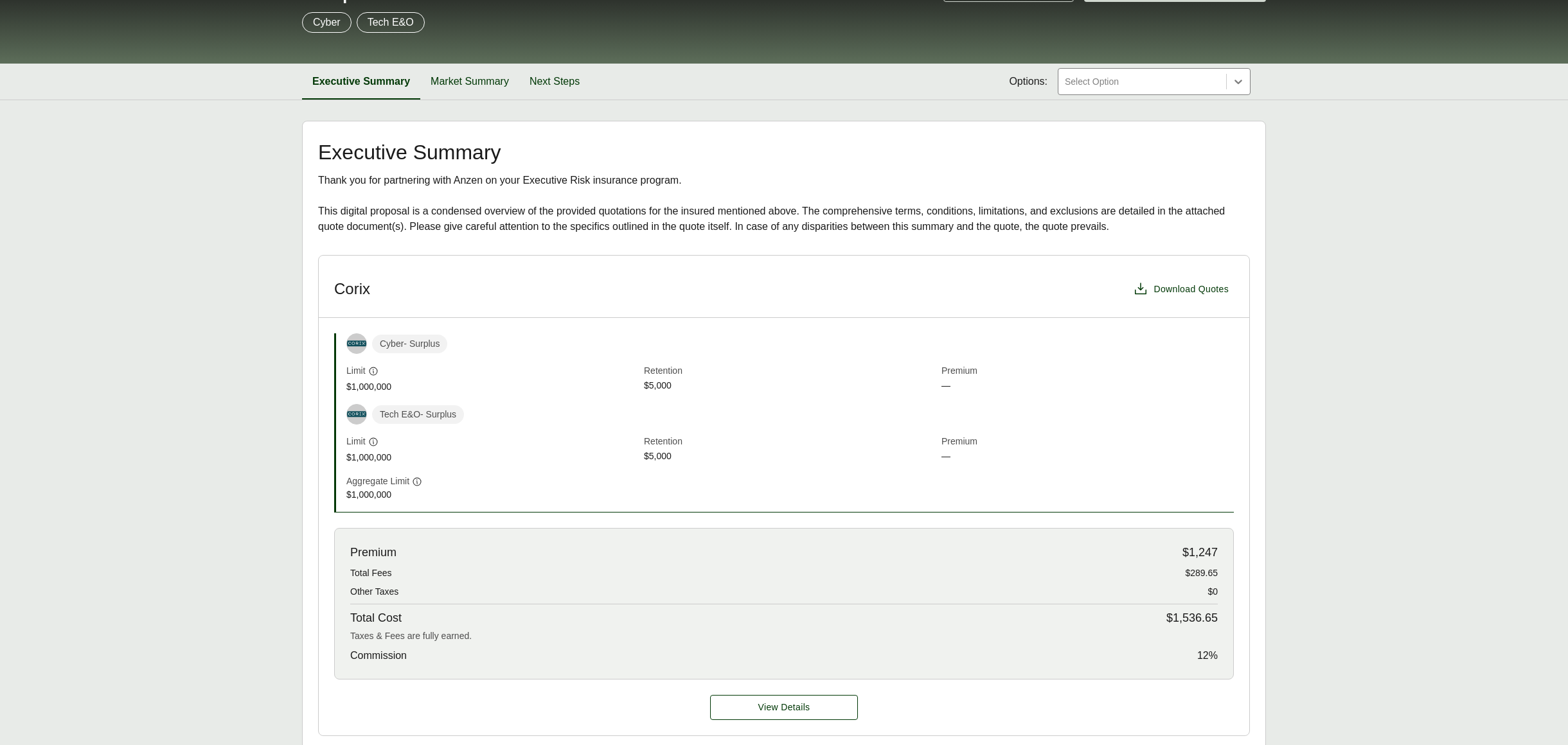
scroll to position [128, 0]
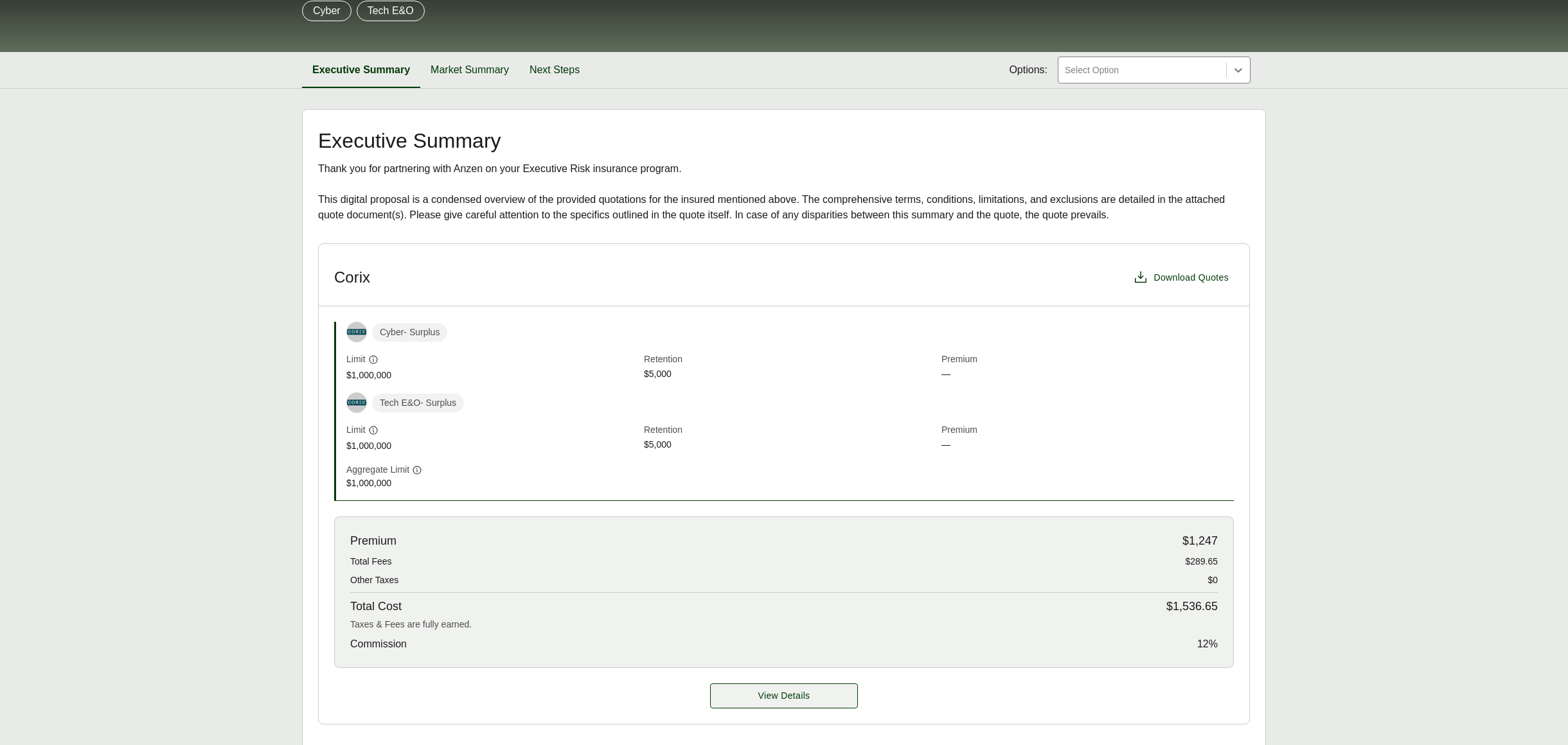
click at [778, 695] on span "View Details" at bounding box center [784, 696] width 52 height 14
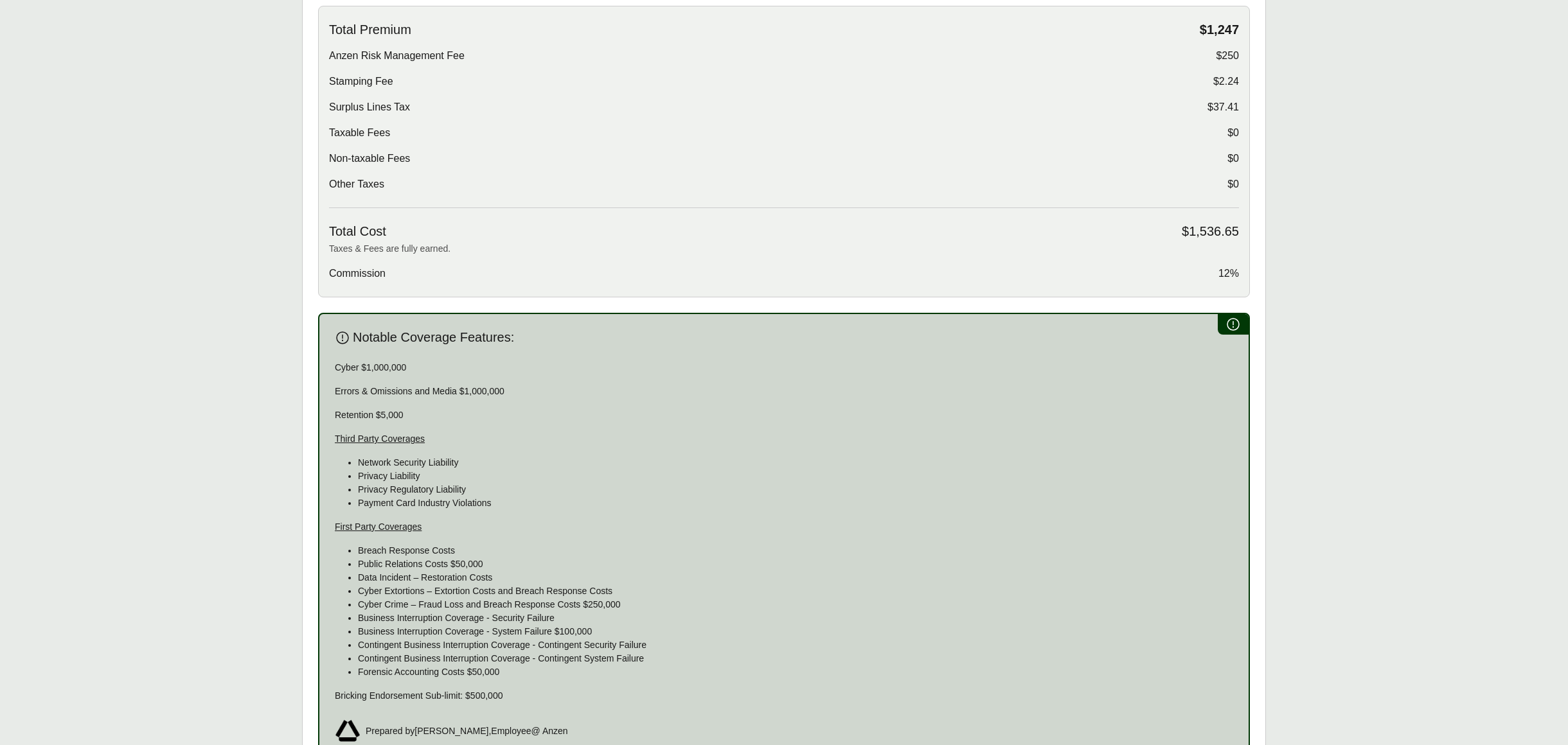
scroll to position [497, 0]
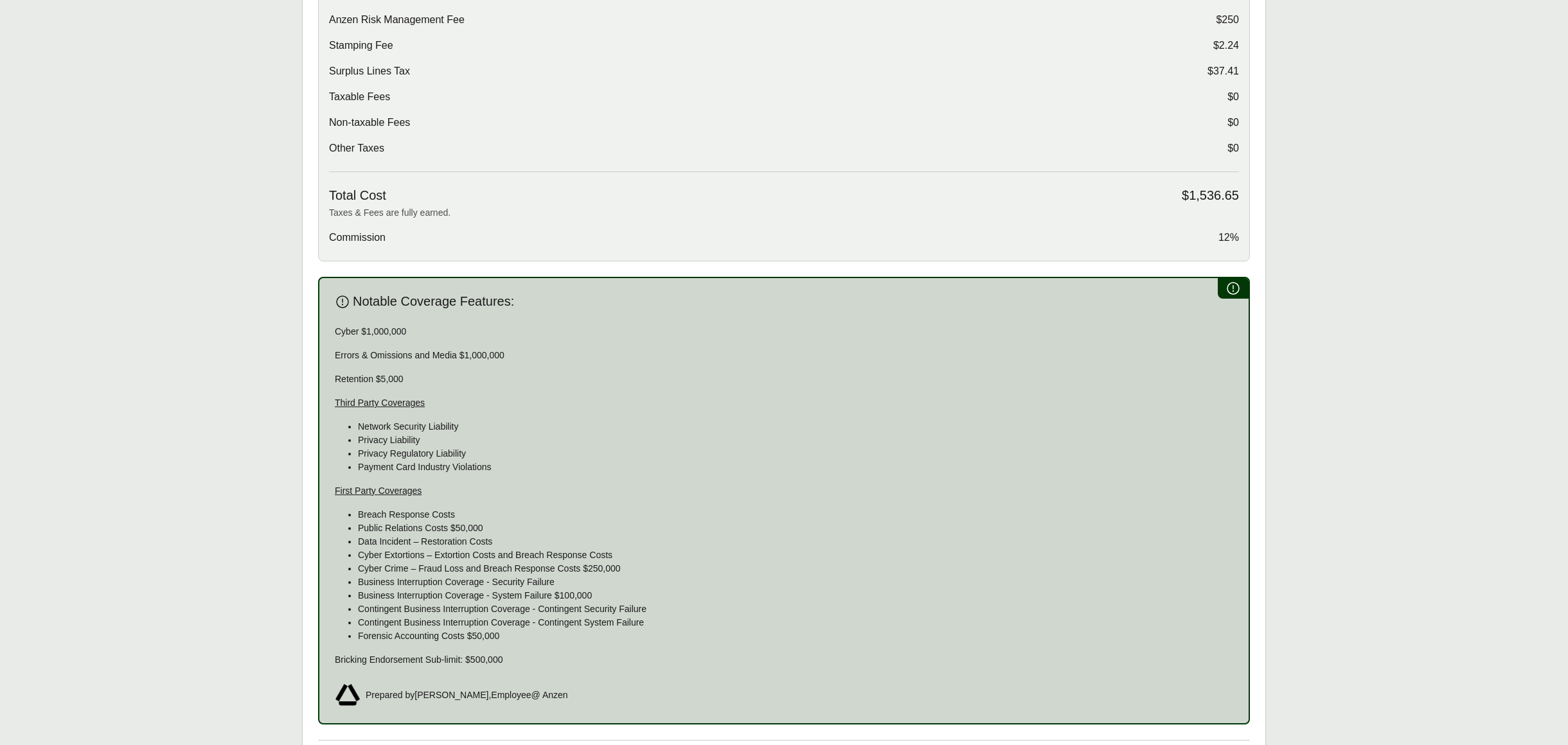
click at [482, 696] on span "Prepared by [PERSON_NAME] , Employee @ Anzen" at bounding box center [467, 695] width 202 height 14
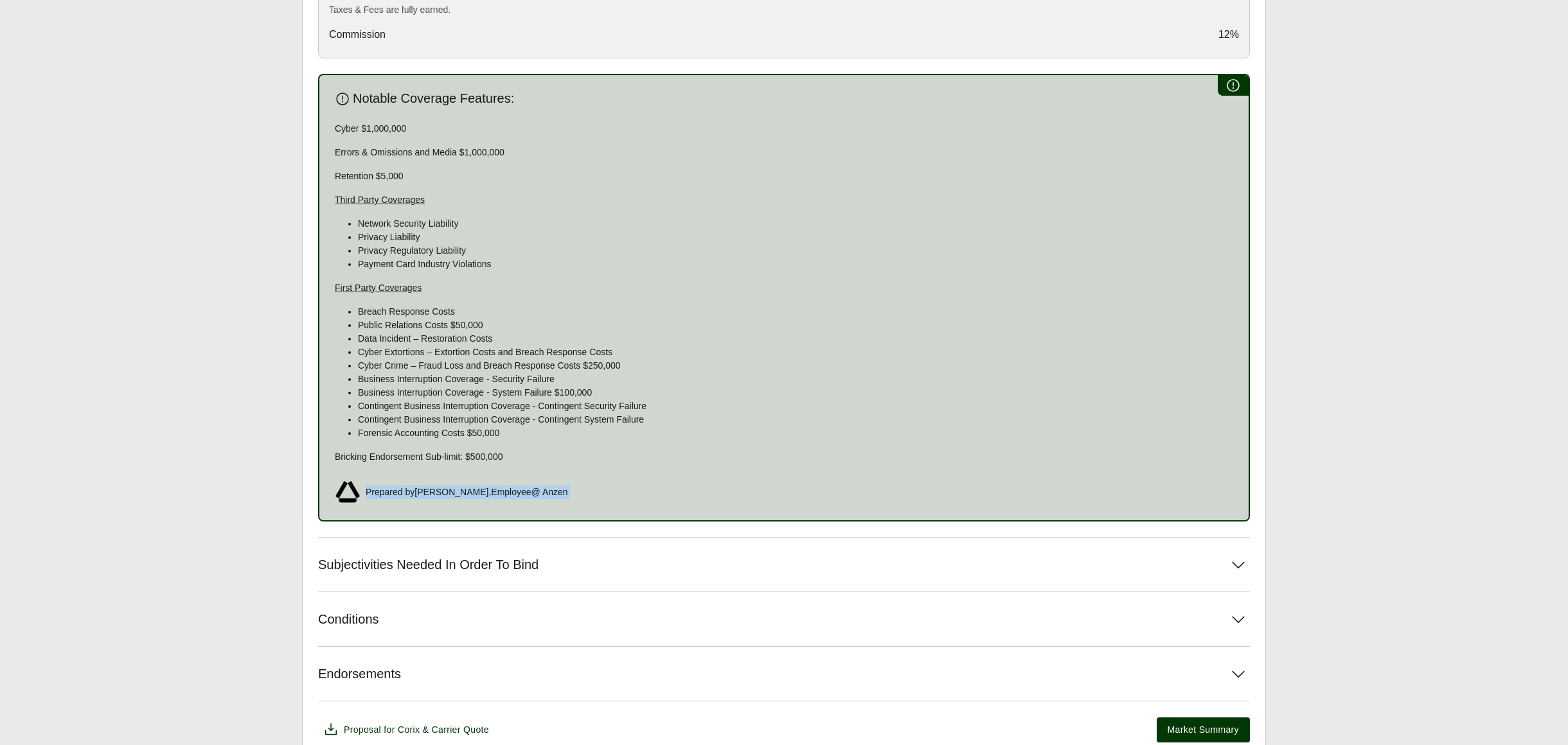
scroll to position [619, 0]
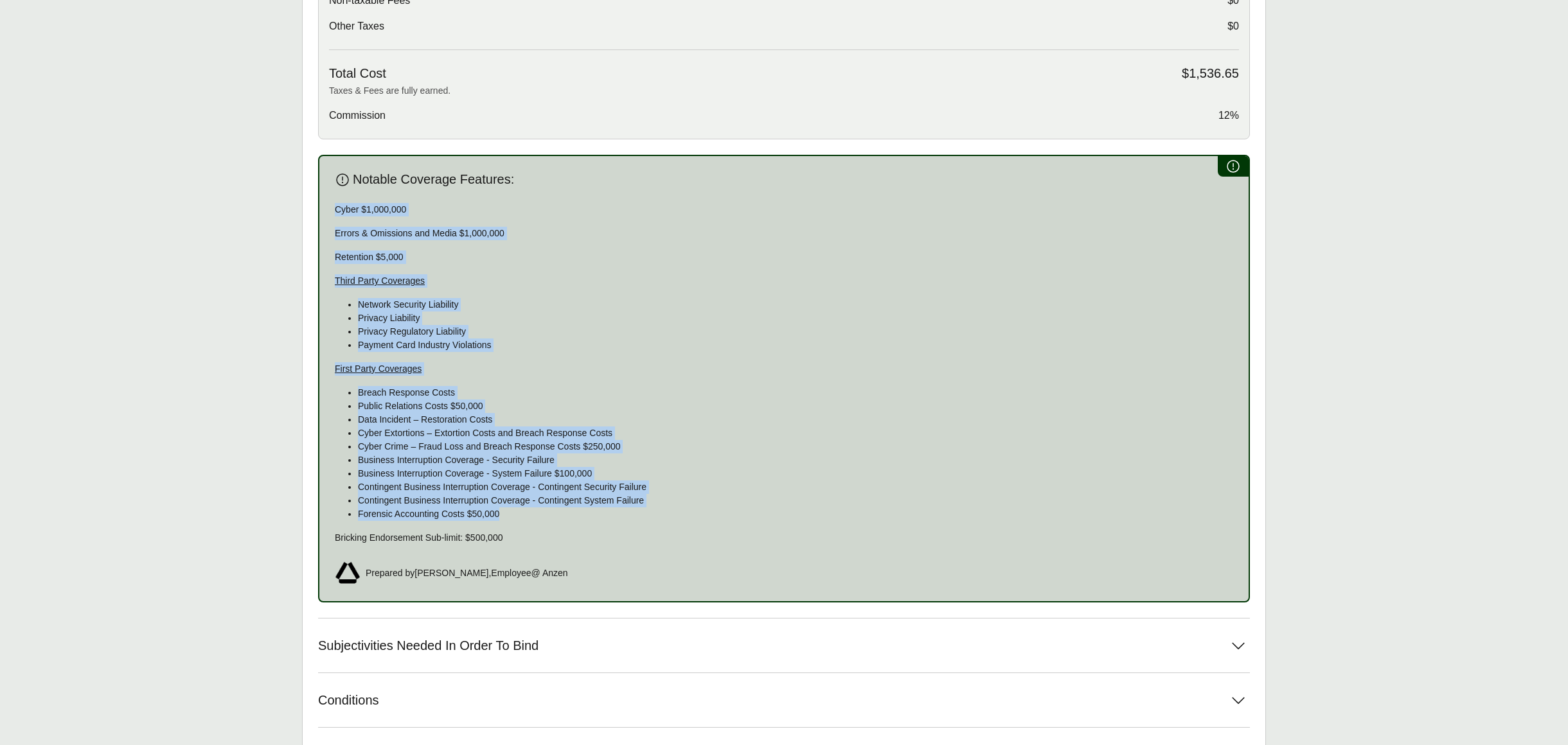
drag, startPoint x: 538, startPoint y: 515, endPoint x: 336, endPoint y: 208, distance: 367.5
click at [336, 208] on div "Cyber $1,000,000 Errors & Omissions and Media $1,000,000 Retention $5,000 Third…" at bounding box center [784, 374] width 898 height 341
click at [336, 208] on p "Cyber $1,000,000" at bounding box center [784, 210] width 898 height 14
drag, startPoint x: 336, startPoint y: 208, endPoint x: 575, endPoint y: 536, distance: 405.8
click at [575, 536] on div "Cyber $1,000,000 Errors & Omissions and Media $1,000,000 Retention $5,000 Third…" at bounding box center [784, 374] width 898 height 341
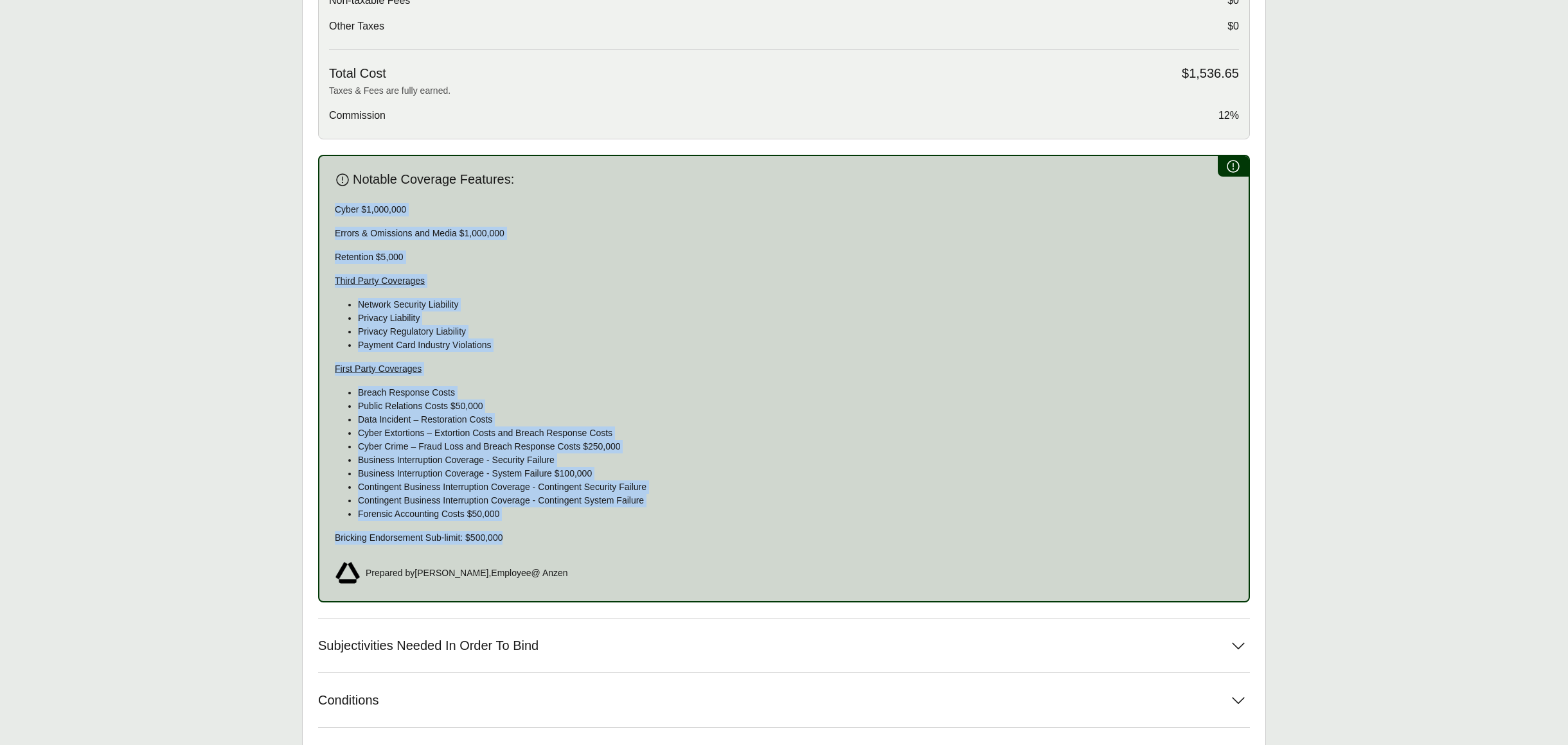
click at [575, 536] on p "Bricking Endorsement Sub-limit: $500,000" at bounding box center [784, 538] width 898 height 14
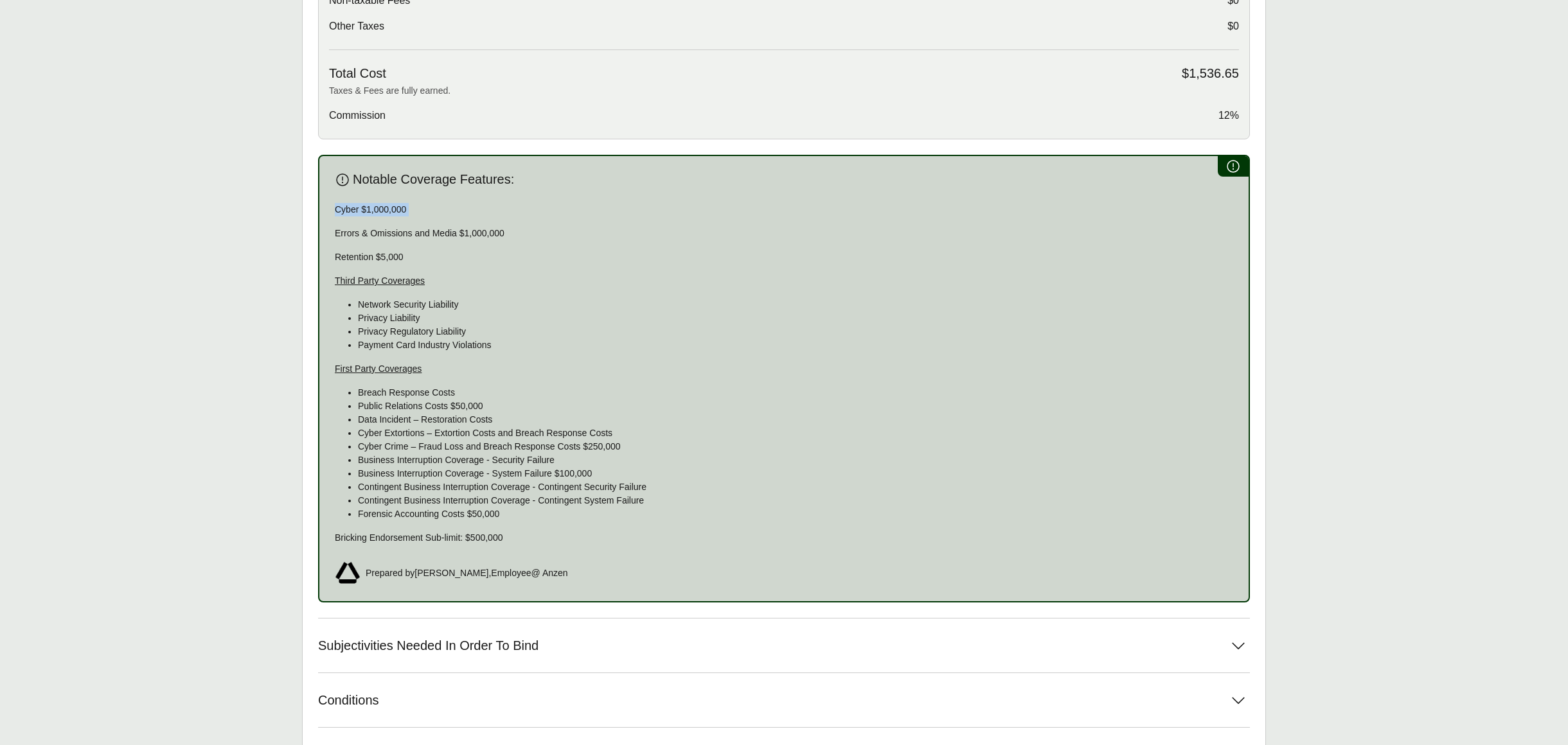
drag, startPoint x: 327, startPoint y: 203, endPoint x: 451, endPoint y: 216, distance: 124.7
click at [451, 216] on div "Notable Coverage Features: Cyber $1,000,000 Errors & Omissions and Media $1,000…" at bounding box center [784, 378] width 932 height 447
click at [438, 240] on div "Cyber $1,000,000 Errors & Omissions and Media $1,000,000 Retention $5,000 Third…" at bounding box center [784, 374] width 898 height 341
click at [441, 232] on p "Errors & Omissions and Media $1,000,000" at bounding box center [784, 234] width 898 height 14
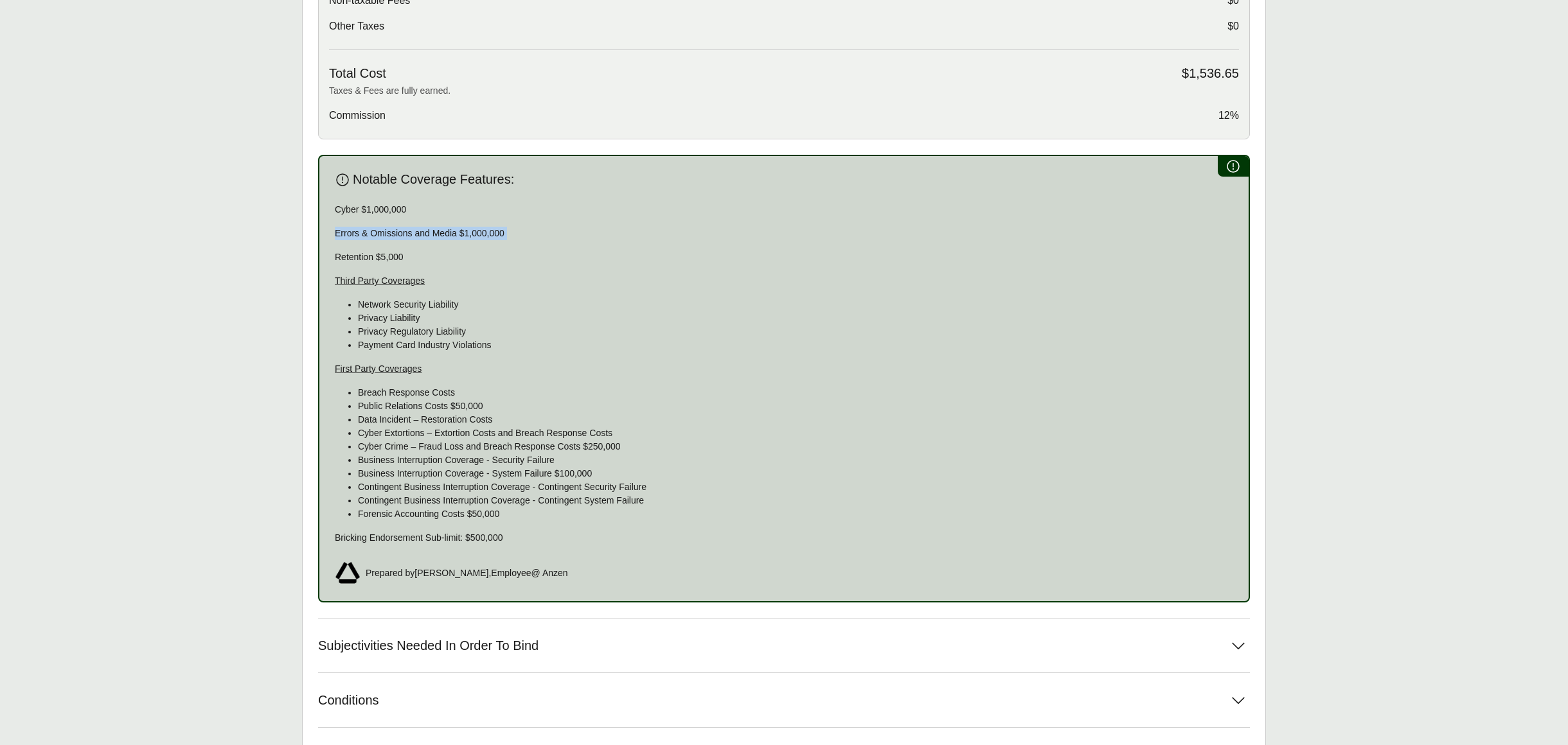
click at [441, 232] on p "Errors & Omissions and Media $1,000,000" at bounding box center [784, 234] width 898 height 14
drag, startPoint x: 345, startPoint y: 246, endPoint x: 415, endPoint y: 257, distance: 70.9
click at [415, 257] on div "Cyber $1,000,000 Errors & Omissions and Media $1,000,000 Retention $5,000 Third…" at bounding box center [784, 374] width 898 height 341
click at [415, 257] on p "Retention $5,000" at bounding box center [784, 257] width 898 height 14
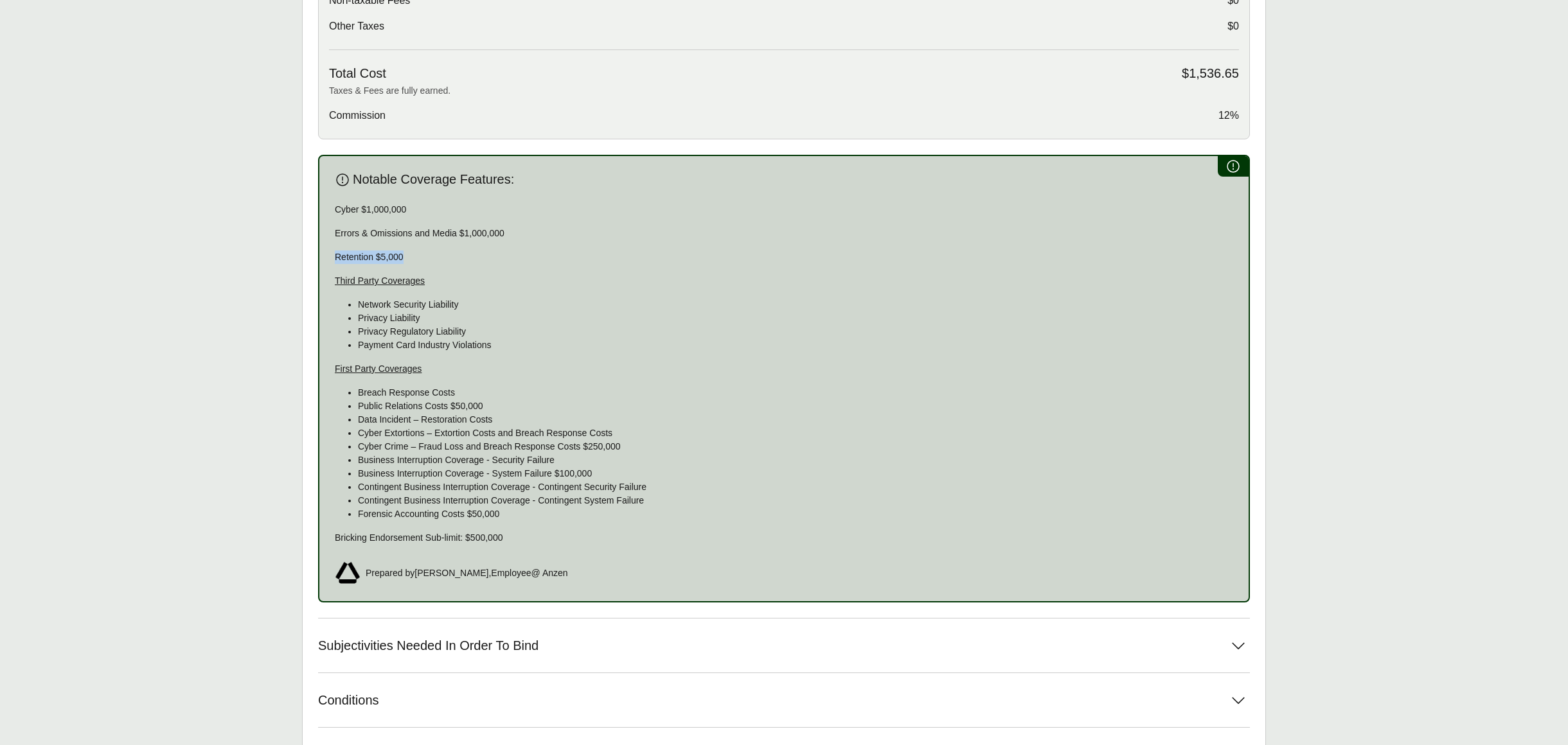
click at [415, 257] on p "Retention $5,000" at bounding box center [784, 257] width 898 height 14
drag, startPoint x: 426, startPoint y: 280, endPoint x: 311, endPoint y: 283, distance: 115.0
click at [311, 283] on div "Options: Corix Corix Corix Insurance Carrier Coverage Limit Retention Annual Pr…" at bounding box center [784, 228] width 964 height 1222
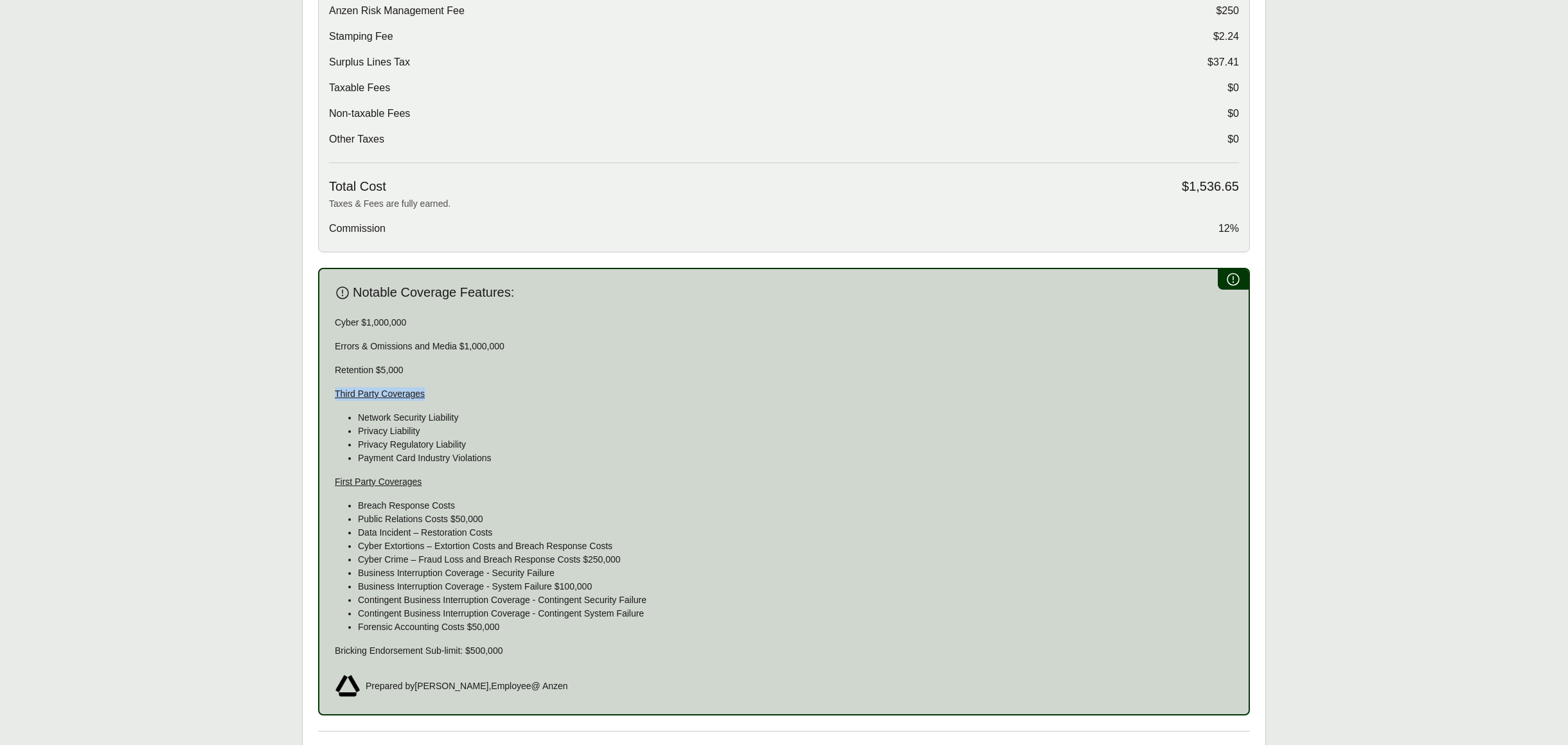
scroll to position [761, 0]
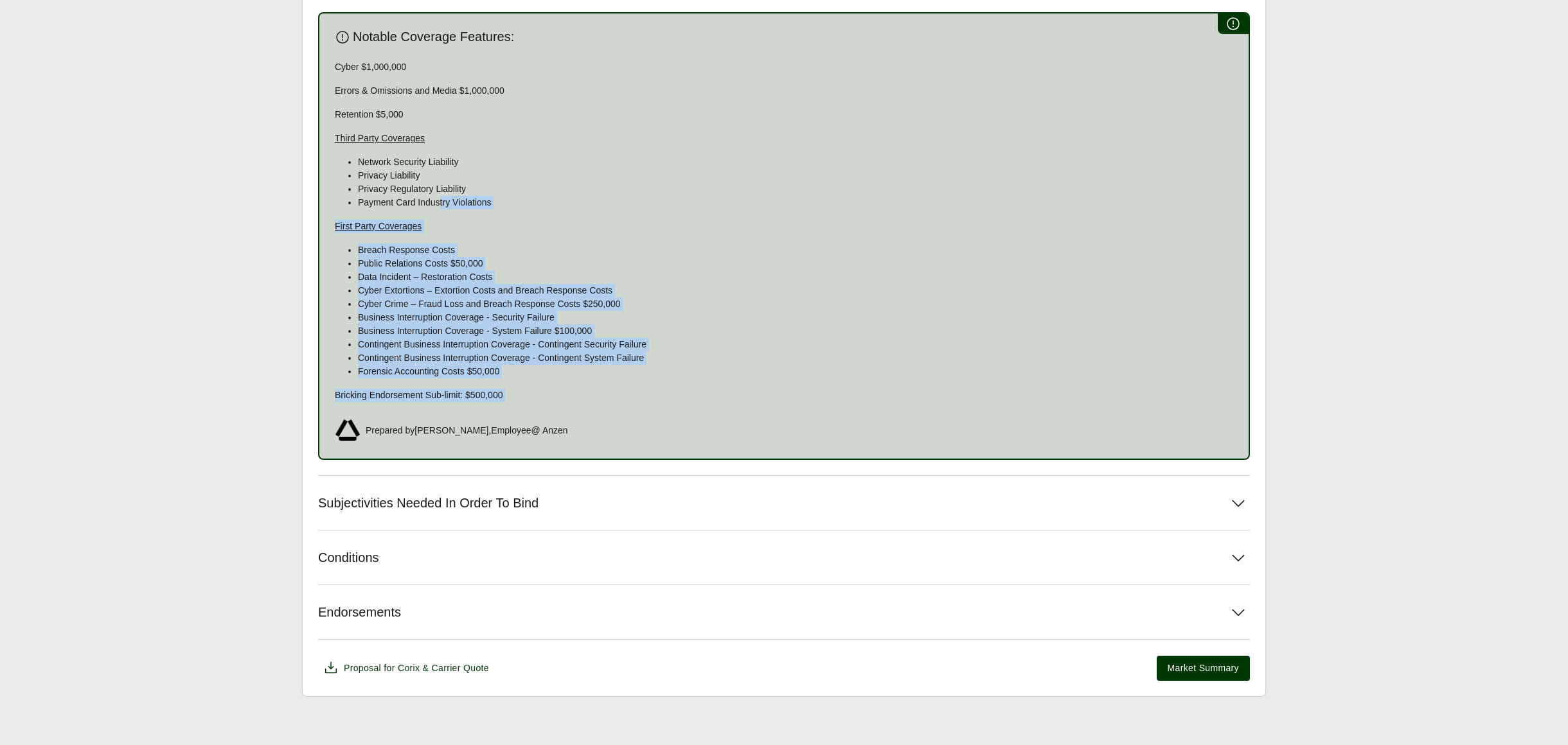
drag, startPoint x: 586, startPoint y: 417, endPoint x: 437, endPoint y: 188, distance: 273.2
click at [437, 189] on div "Notable Coverage Features: Cyber $1,000,000 Errors & Omissions and Media $1,000…" at bounding box center [784, 236] width 932 height 447
click at [437, 186] on p "Privacy Regulatory Liability" at bounding box center [795, 189] width 875 height 14
drag, startPoint x: 540, startPoint y: 395, endPoint x: 257, endPoint y: 72, distance: 429.4
click at [257, 72] on main "Options: Corix Corix Corix Insurance Carrier Coverage Limit Retention Annual Pr…" at bounding box center [784, 86] width 1568 height 1222
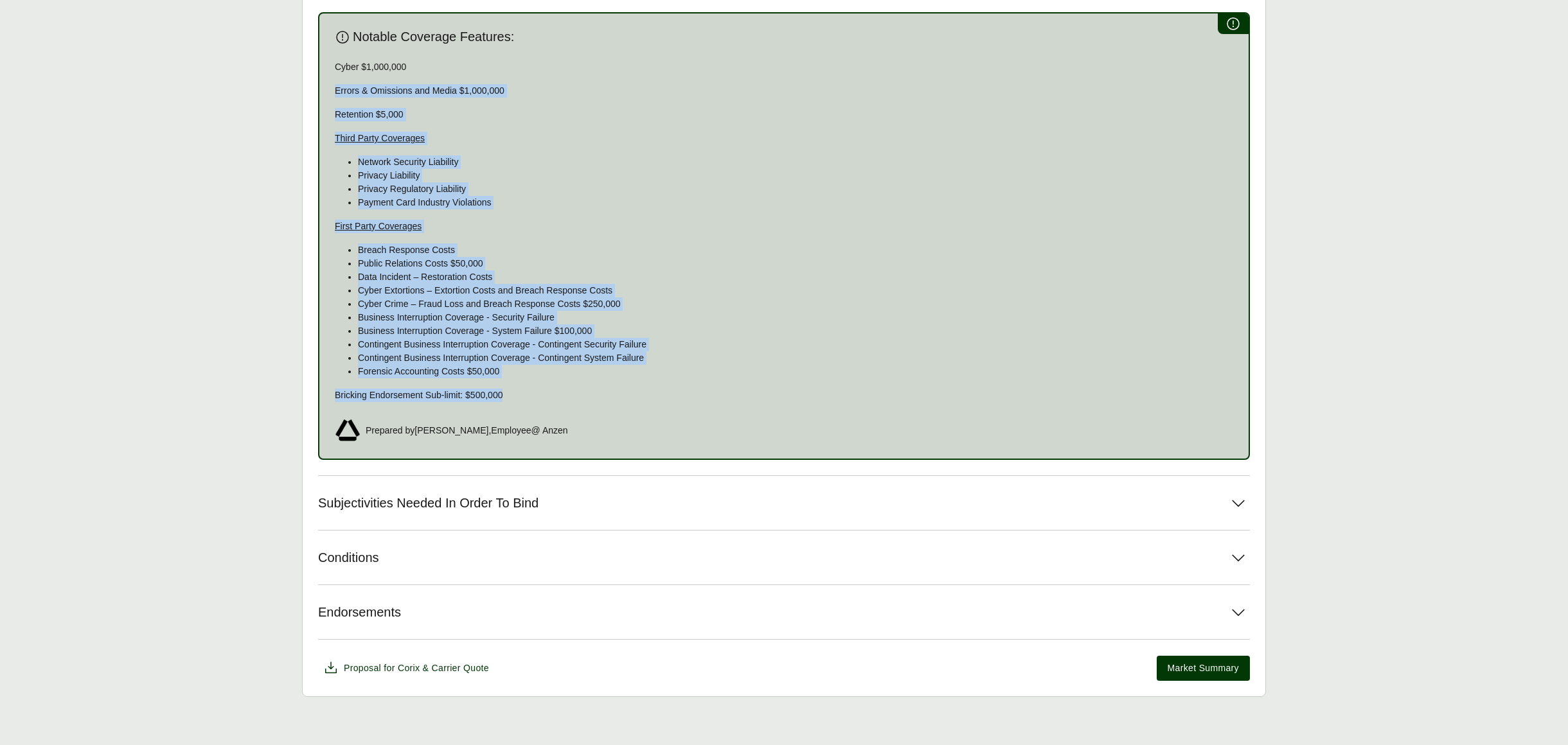
click at [432, 75] on div "Cyber $1,000,000 Errors & Omissions and Media $1,000,000 Retention $5,000 Third…" at bounding box center [784, 231] width 898 height 341
drag, startPoint x: 335, startPoint y: 63, endPoint x: 630, endPoint y: 387, distance: 438.2
click at [631, 376] on div "Cyber $1,000,000 Errors & Omissions and Media $1,000,000 Retention $5,000 Third…" at bounding box center [784, 231] width 898 height 341
click at [601, 339] on p "Contingent Business Interruption Coverage - Contingent Security Failure" at bounding box center [795, 345] width 875 height 14
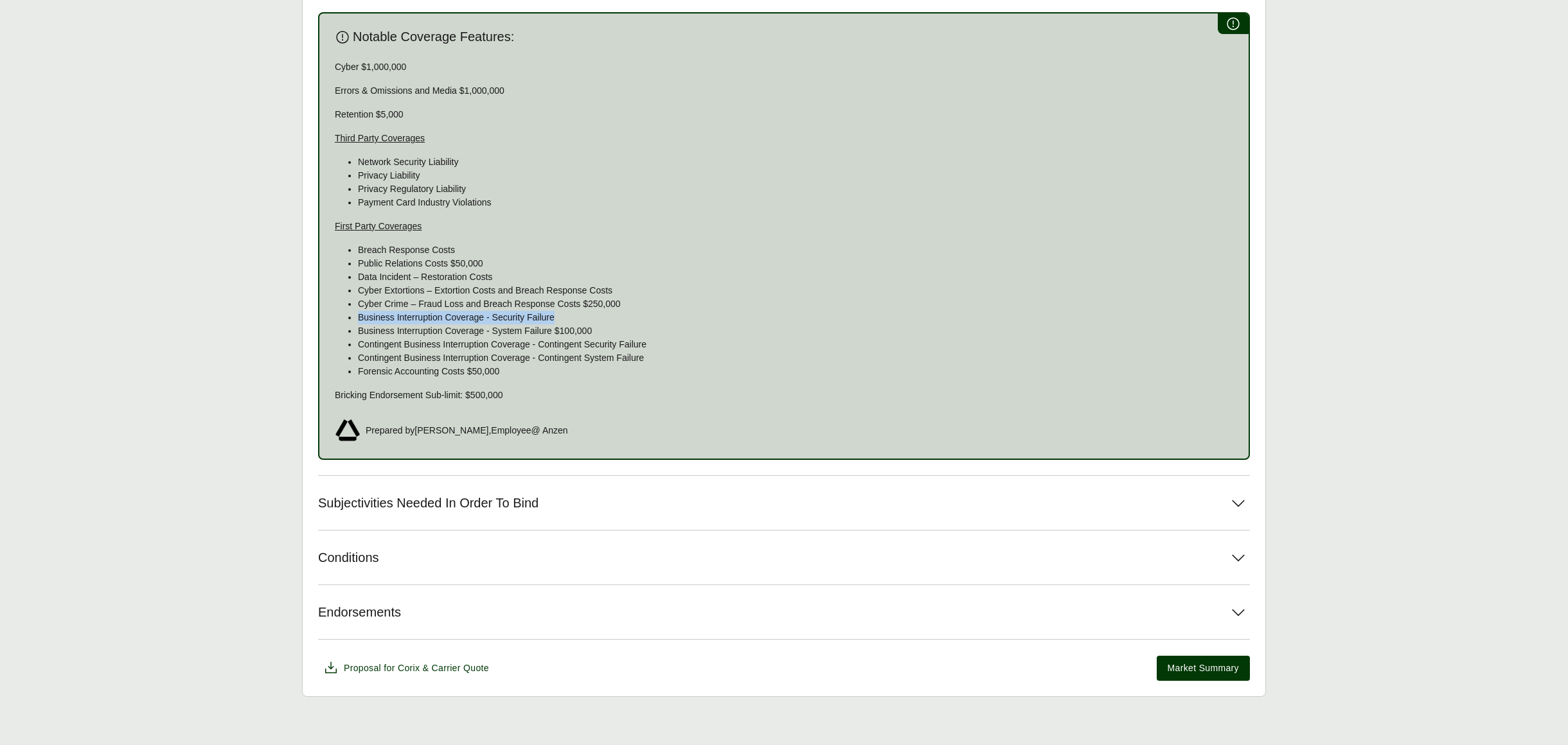
drag, startPoint x: 357, startPoint y: 314, endPoint x: 552, endPoint y: 316, distance: 195.0
click at [552, 316] on p "Business Interruption Coverage - Security Failure" at bounding box center [795, 318] width 875 height 14
drag, startPoint x: 357, startPoint y: 339, endPoint x: 642, endPoint y: 342, distance: 285.0
click at [642, 342] on p "Contingent Business Interruption Coverage - Contingent Security Failure" at bounding box center [795, 345] width 875 height 14
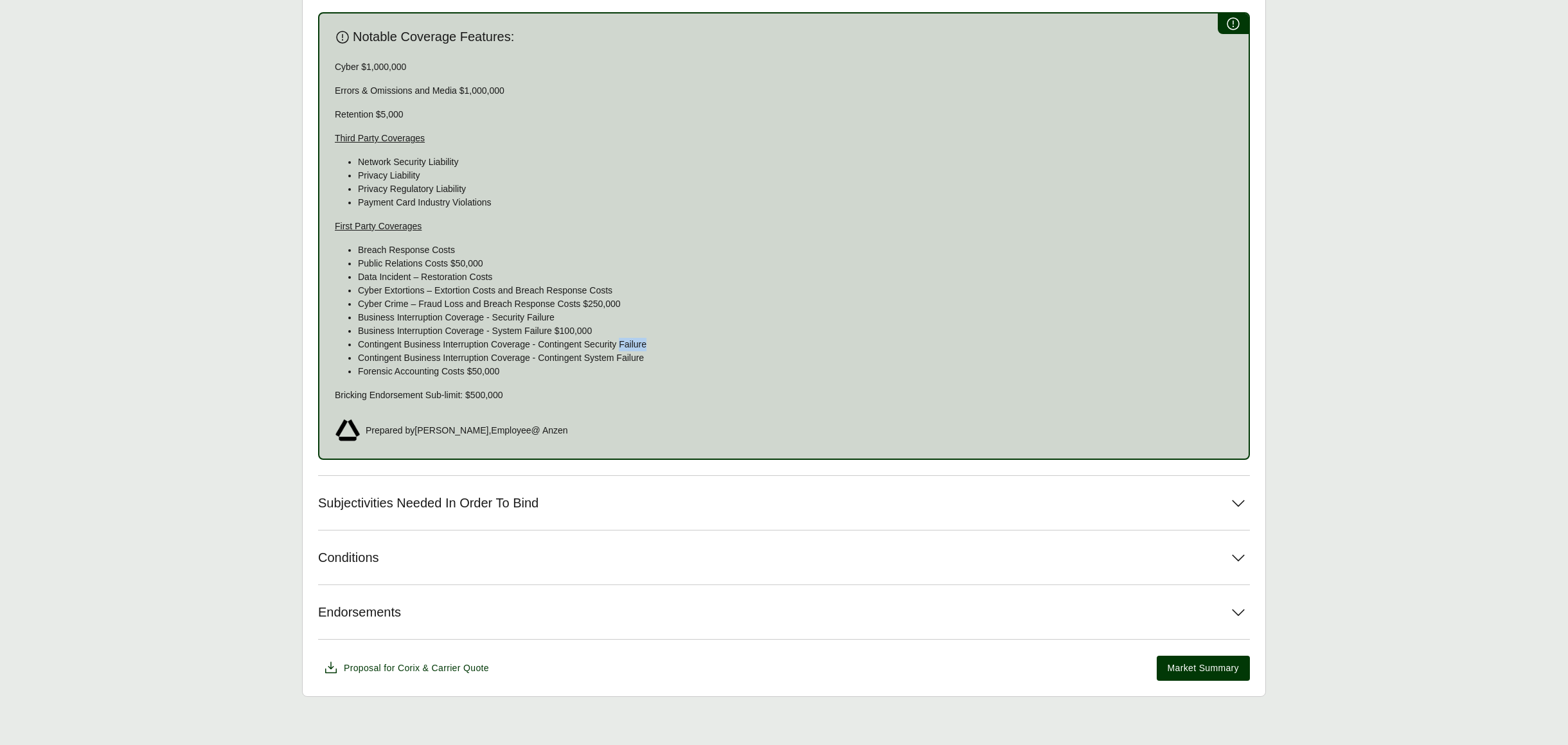
click at [642, 342] on p "Contingent Business Interruption Coverage - Contingent Security Failure" at bounding box center [795, 345] width 875 height 14
click at [686, 354] on p "Contingent Business Interruption Coverage - Contingent System Failure" at bounding box center [795, 358] width 875 height 14
drag, startPoint x: 331, startPoint y: 27, endPoint x: 676, endPoint y: 430, distance: 530.5
click at [676, 430] on div "Notable Coverage Features: Cyber $1,000,000 Errors & Omissions and Media $1,000…" at bounding box center [784, 236] width 932 height 447
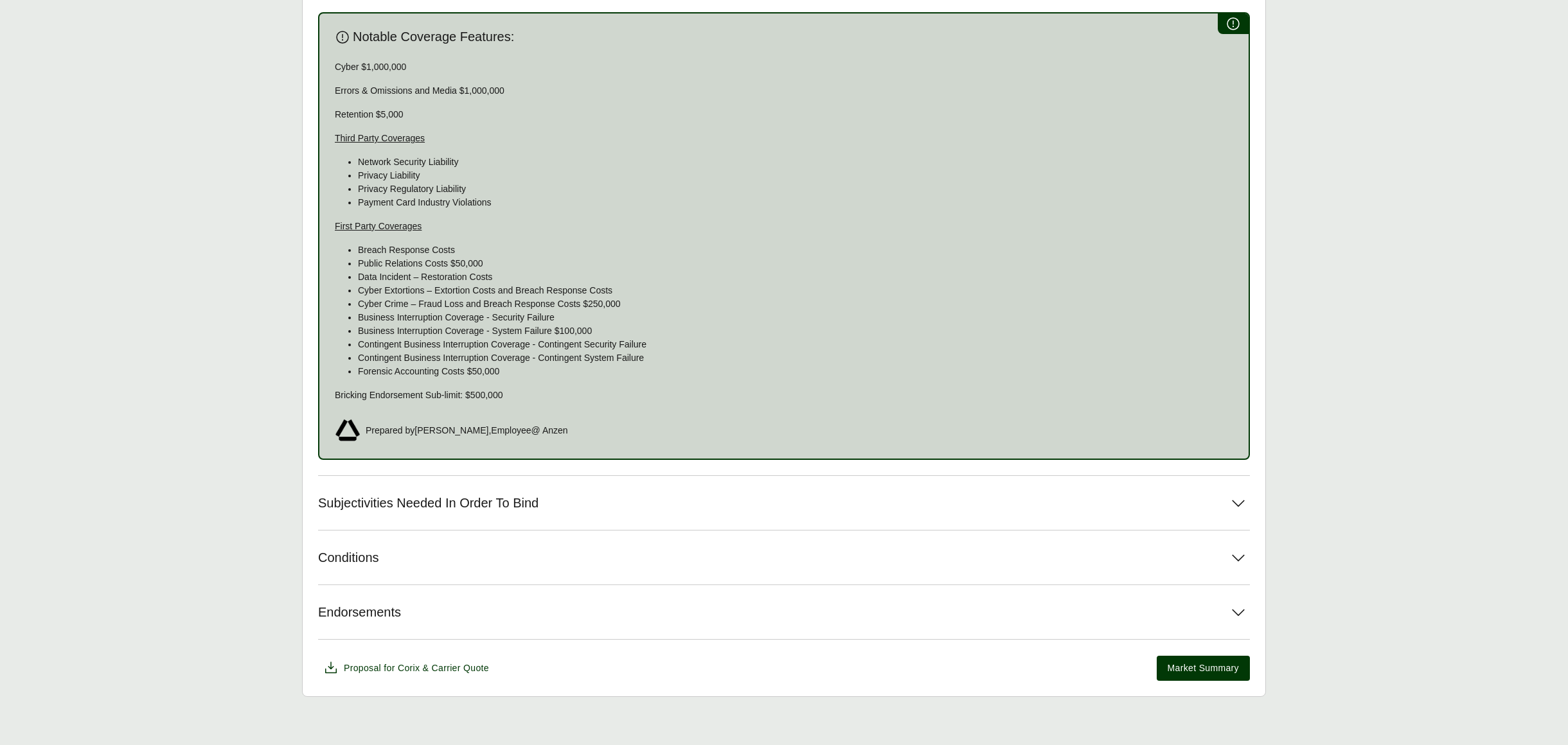
click at [676, 430] on div "Prepared by [PERSON_NAME] , Employee @ Anzen" at bounding box center [784, 430] width 898 height 26
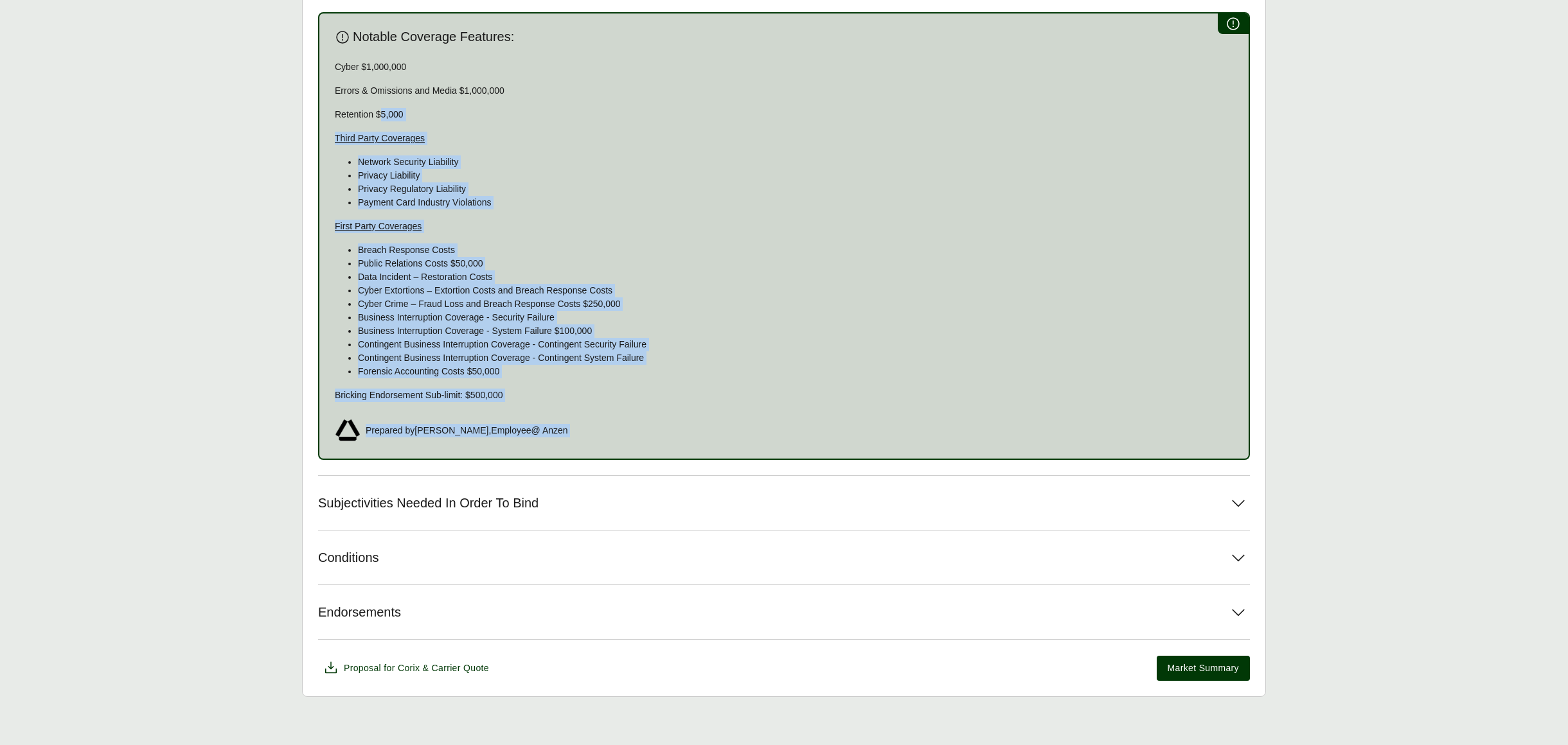
drag, startPoint x: 676, startPoint y: 430, endPoint x: 356, endPoint y: 62, distance: 487.7
click at [376, 94] on div "Notable Coverage Features: Cyber $1,000,000 Errors & Omissions and Media $1,000…" at bounding box center [784, 236] width 932 height 447
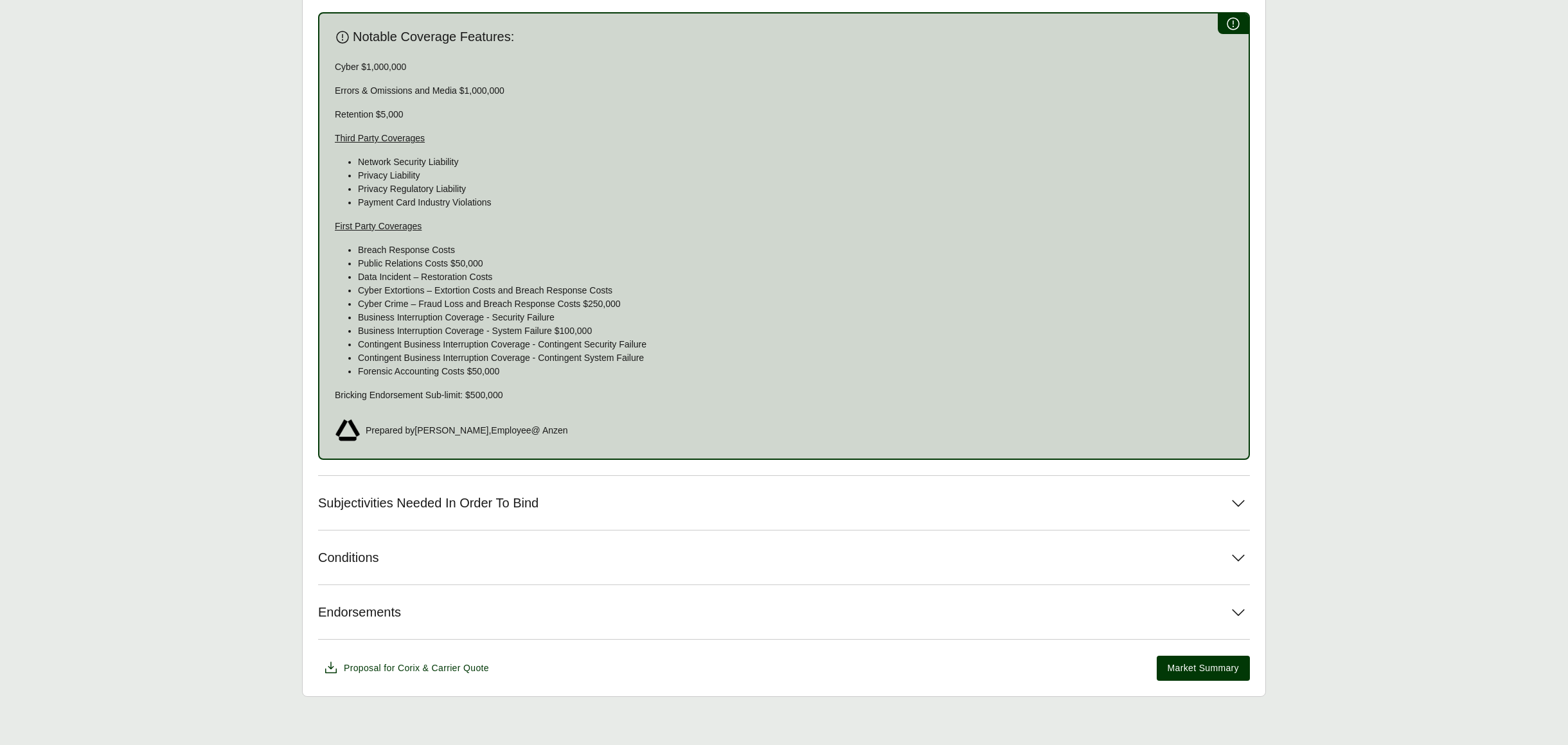
click at [346, 44] on div "Notable Coverage Features: Cyber $1,000,000 Errors & Omissions and Media $1,000…" at bounding box center [784, 236] width 932 height 447
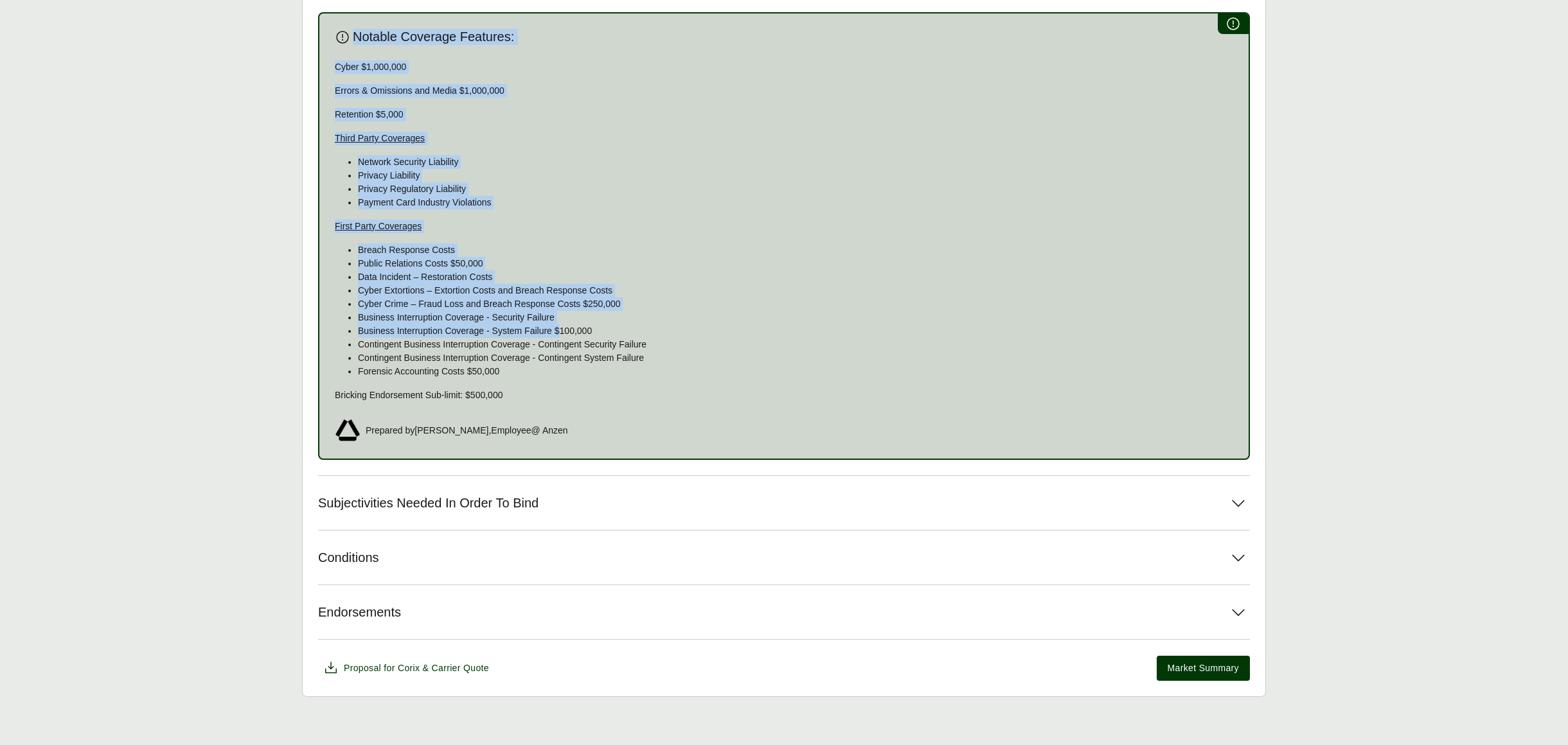
drag, startPoint x: 342, startPoint y: 29, endPoint x: 558, endPoint y: 329, distance: 369.7
click at [558, 328] on div "Notable Coverage Features: Cyber $1,000,000 Errors & Omissions and Media $1,000…" at bounding box center [784, 236] width 932 height 447
click at [558, 329] on p "Business Interruption Coverage - System Failure $100,000" at bounding box center [795, 331] width 875 height 14
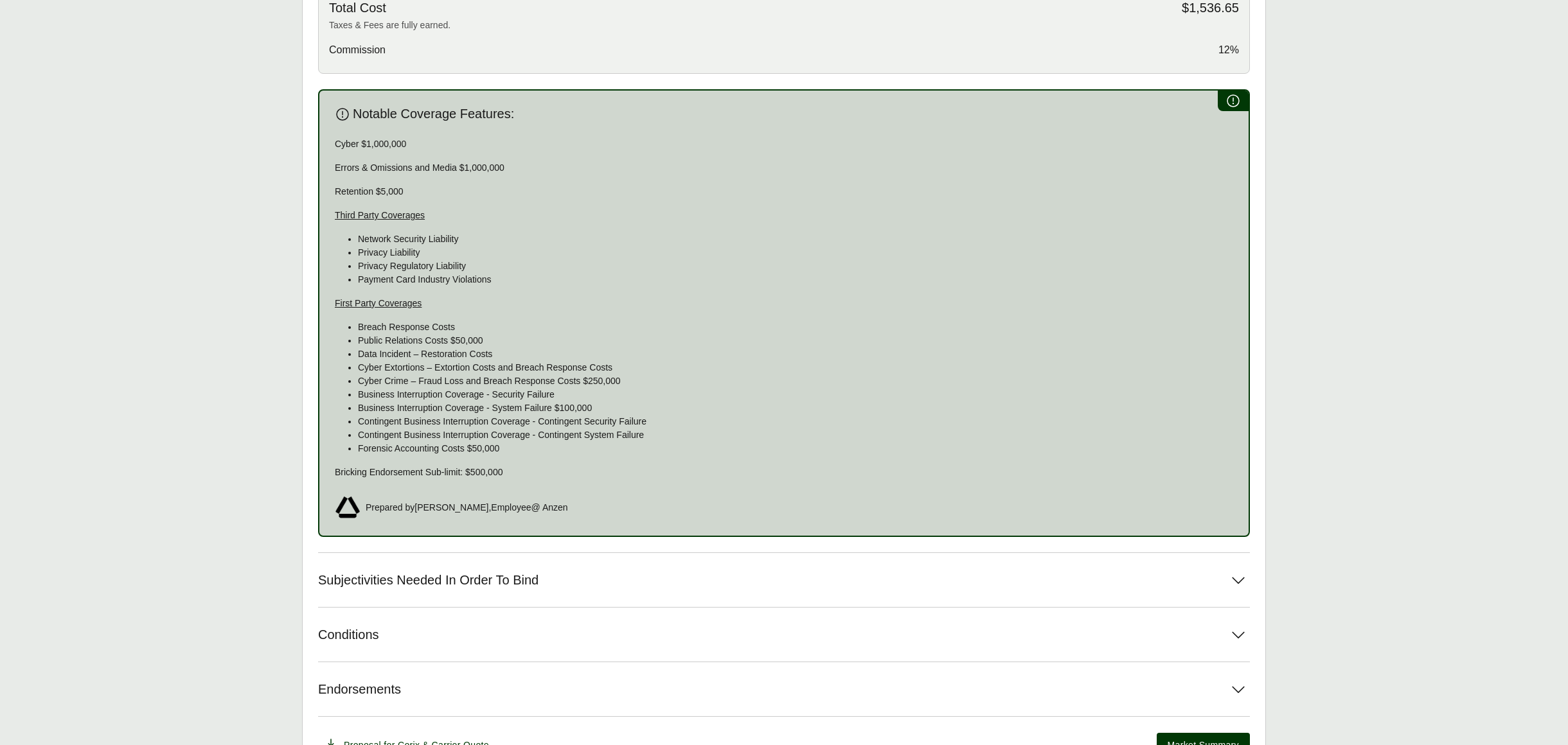
scroll to position [686, 0]
